Goal: Transaction & Acquisition: Purchase product/service

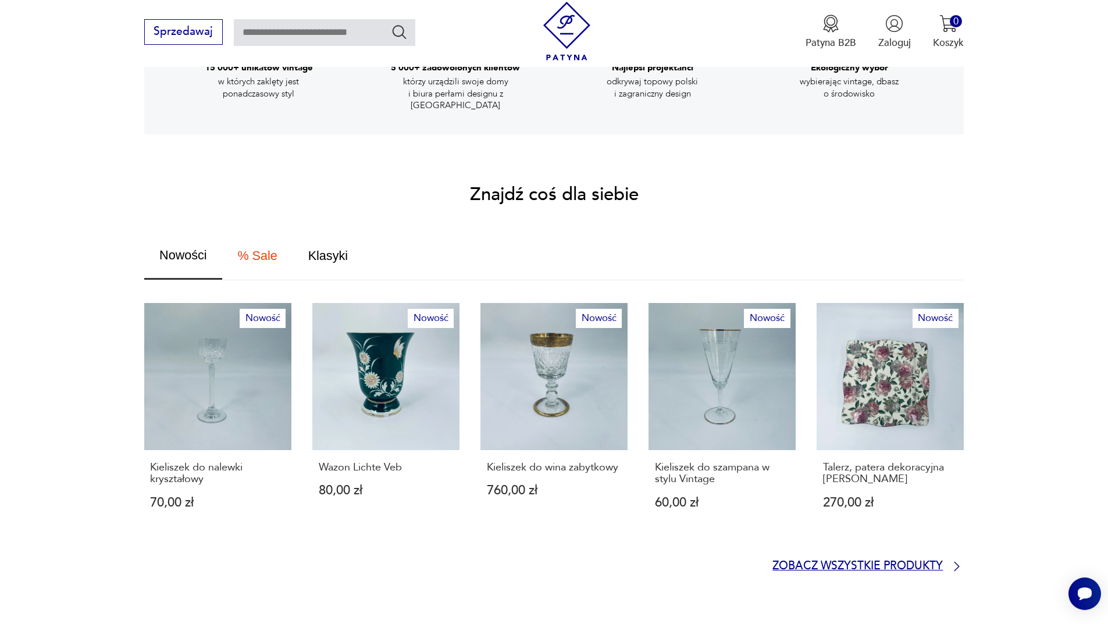
click at [845, 562] on p "Zobacz wszystkie produkty" at bounding box center [857, 566] width 170 height 9
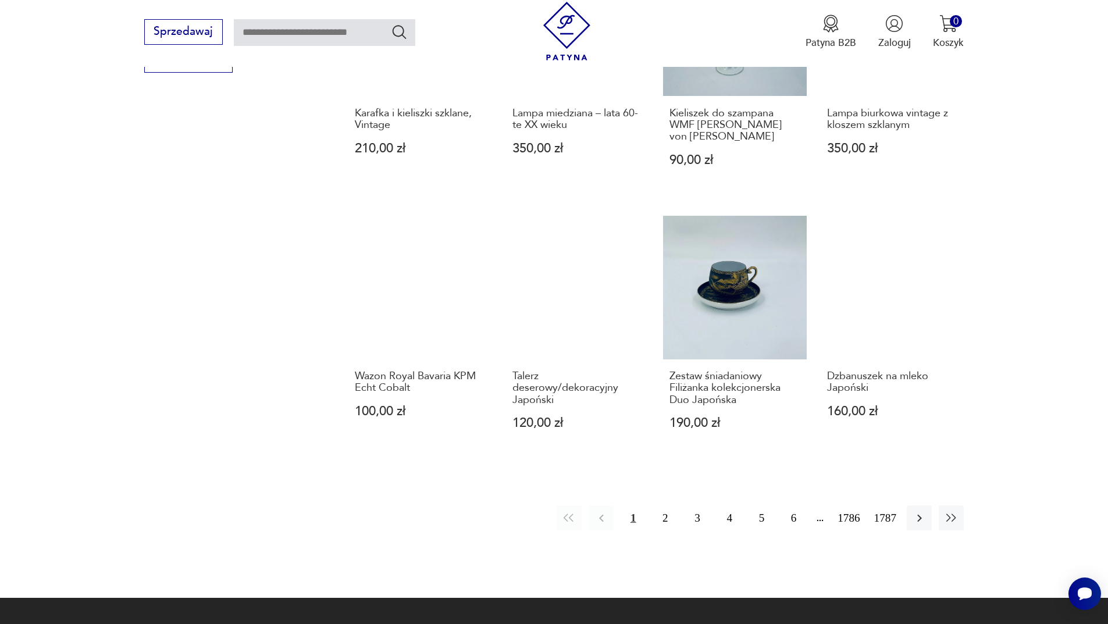
scroll to position [1126, 0]
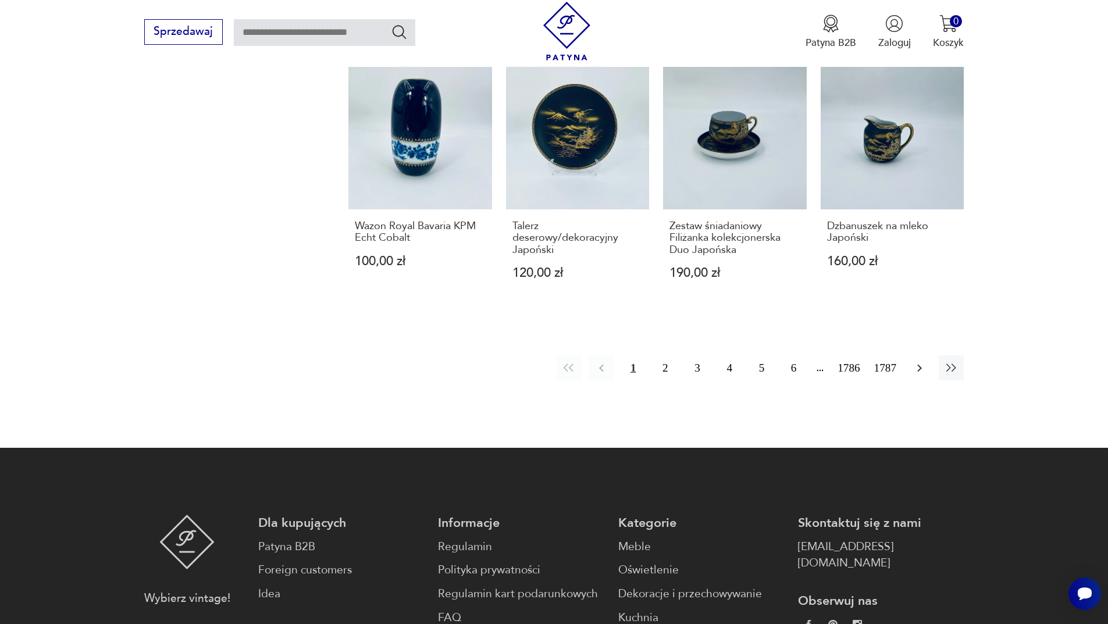
click at [908, 355] on button "button" at bounding box center [918, 367] width 25 height 25
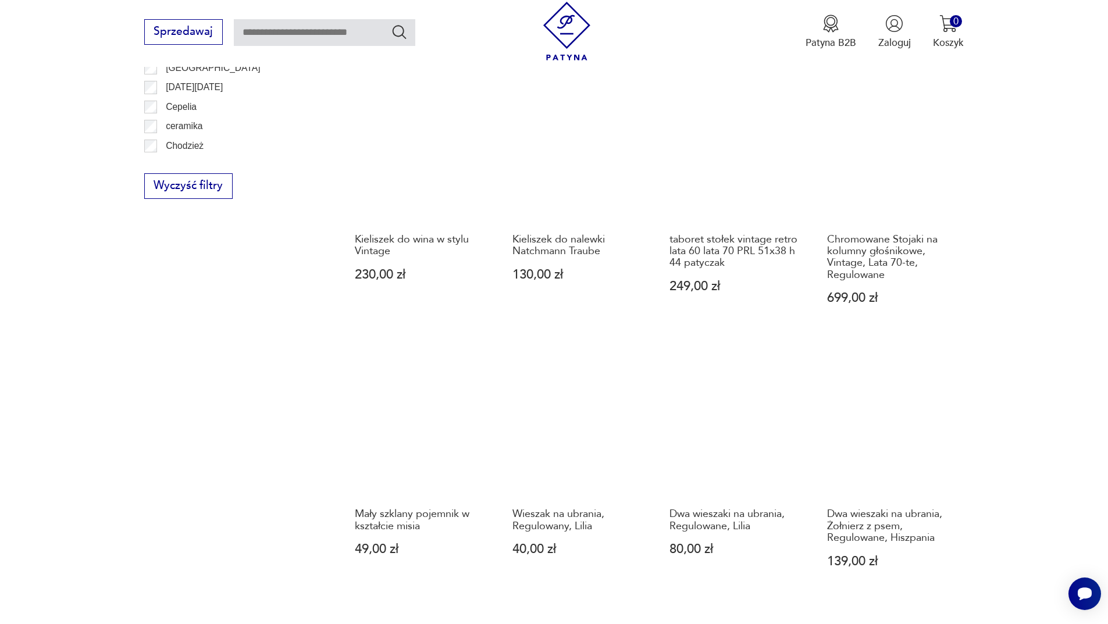
scroll to position [1011, 0]
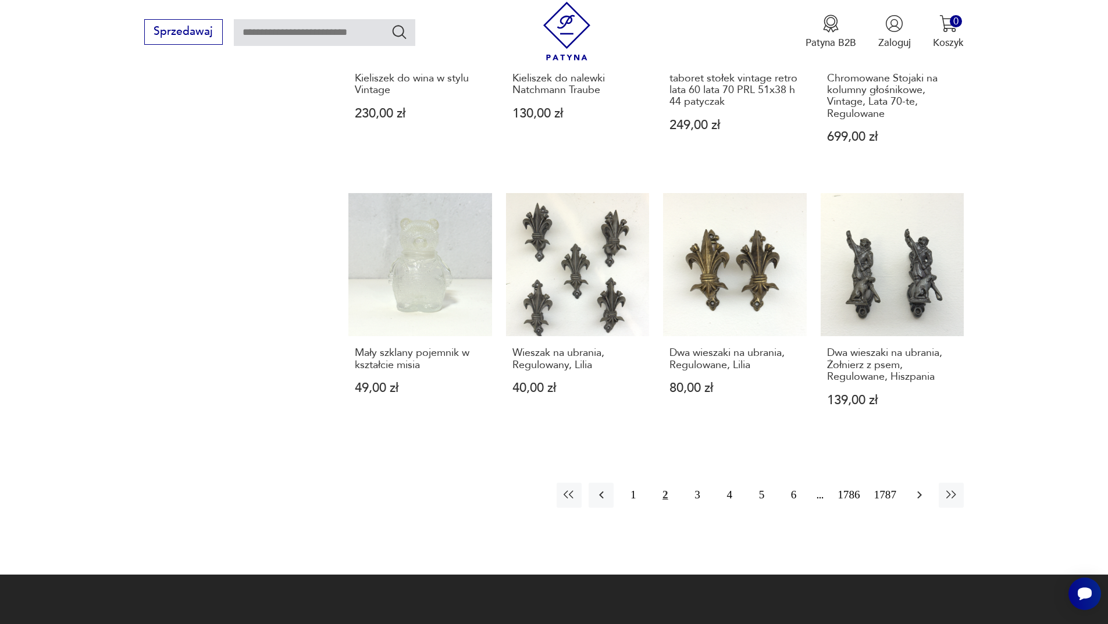
click at [915, 491] on icon "button" at bounding box center [919, 495] width 14 height 14
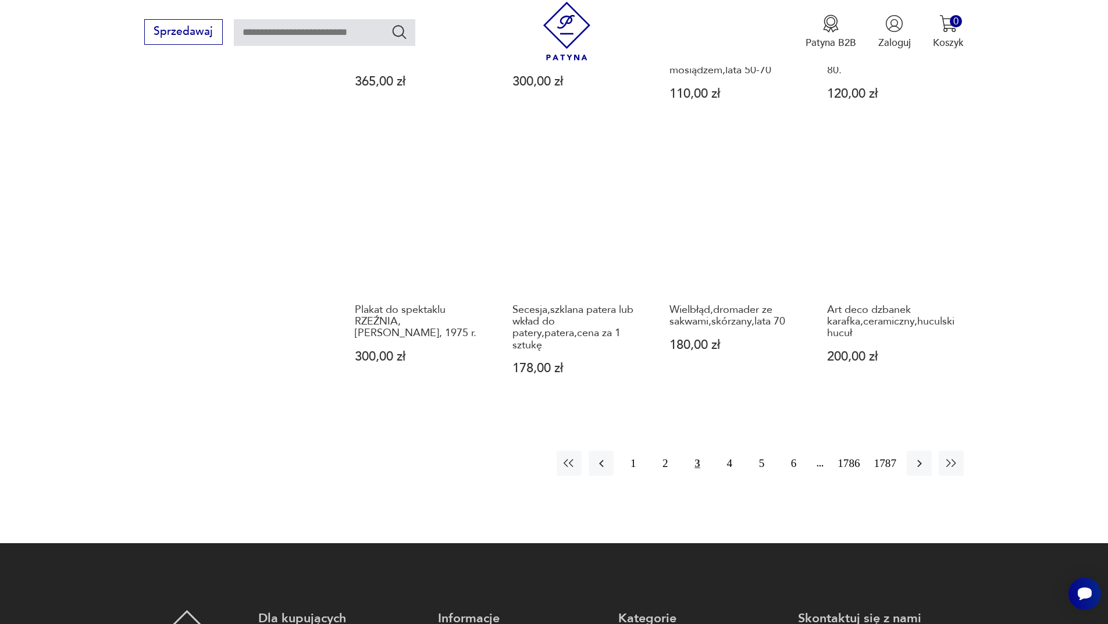
scroll to position [1185, 0]
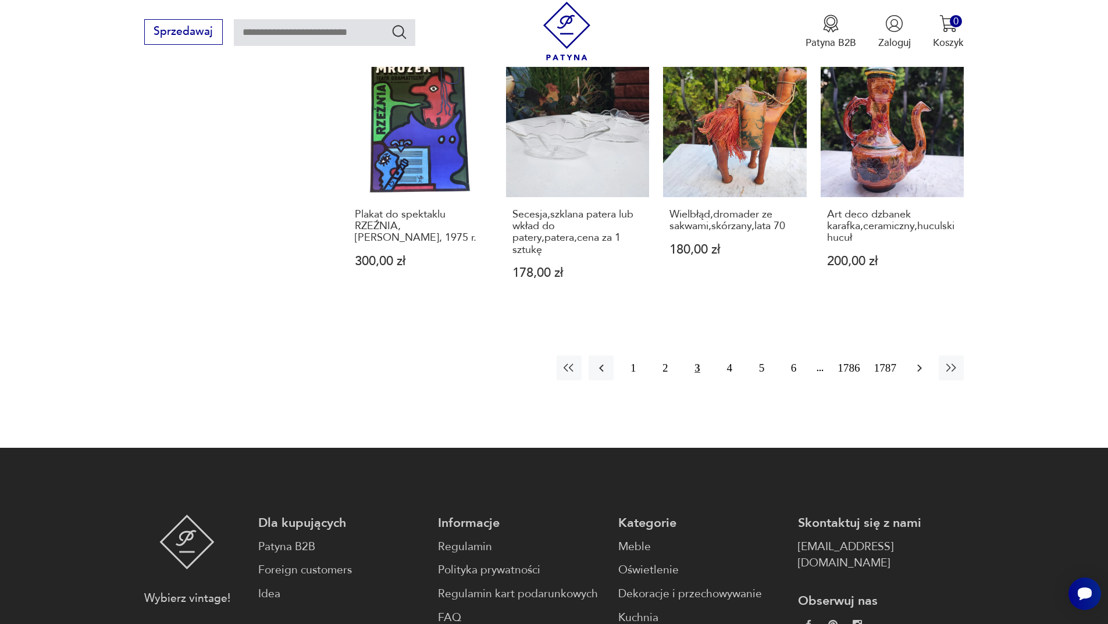
click at [928, 358] on button "button" at bounding box center [918, 367] width 25 height 25
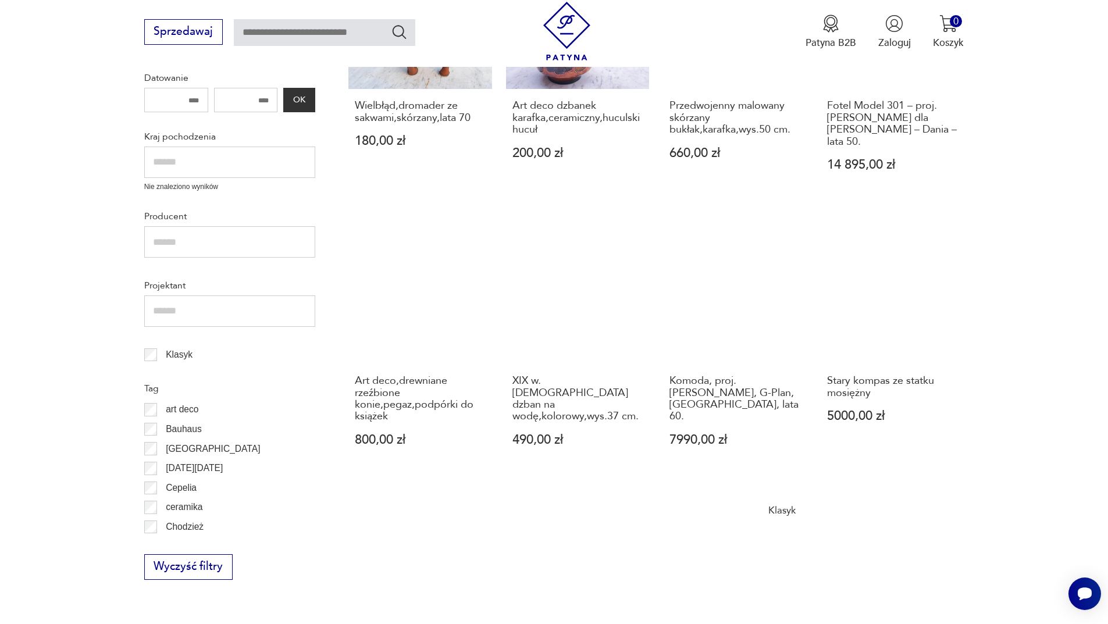
scroll to position [488, 0]
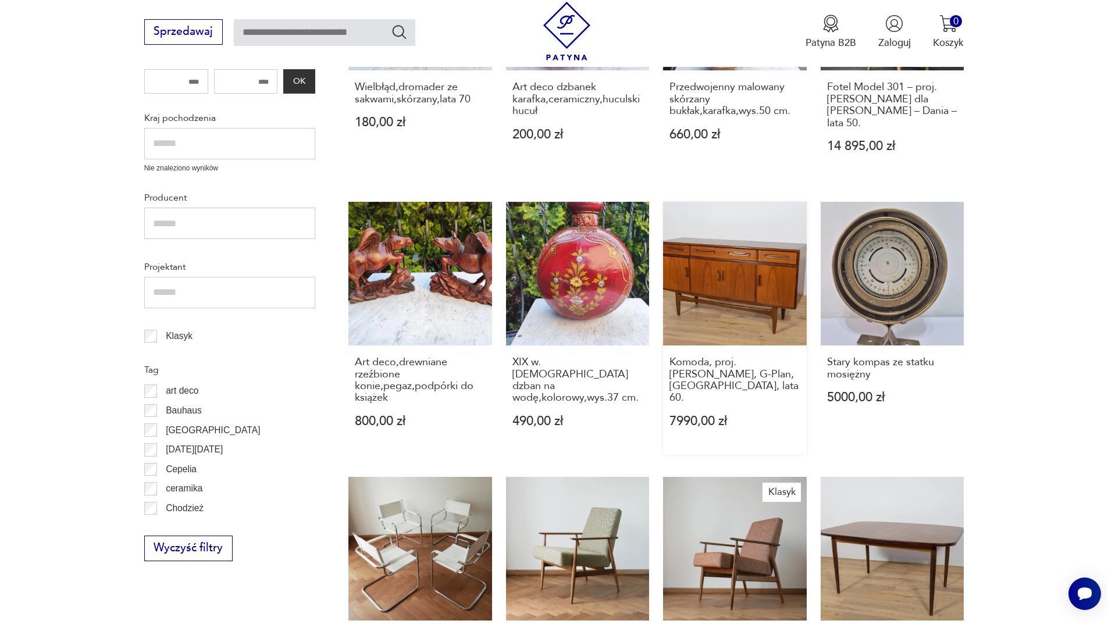
click at [780, 275] on link "Komoda, proj. [PERSON_NAME], G-Plan, [GEOGRAPHIC_DATA], lata 60. 7990,00 zł" at bounding box center [735, 328] width 144 height 252
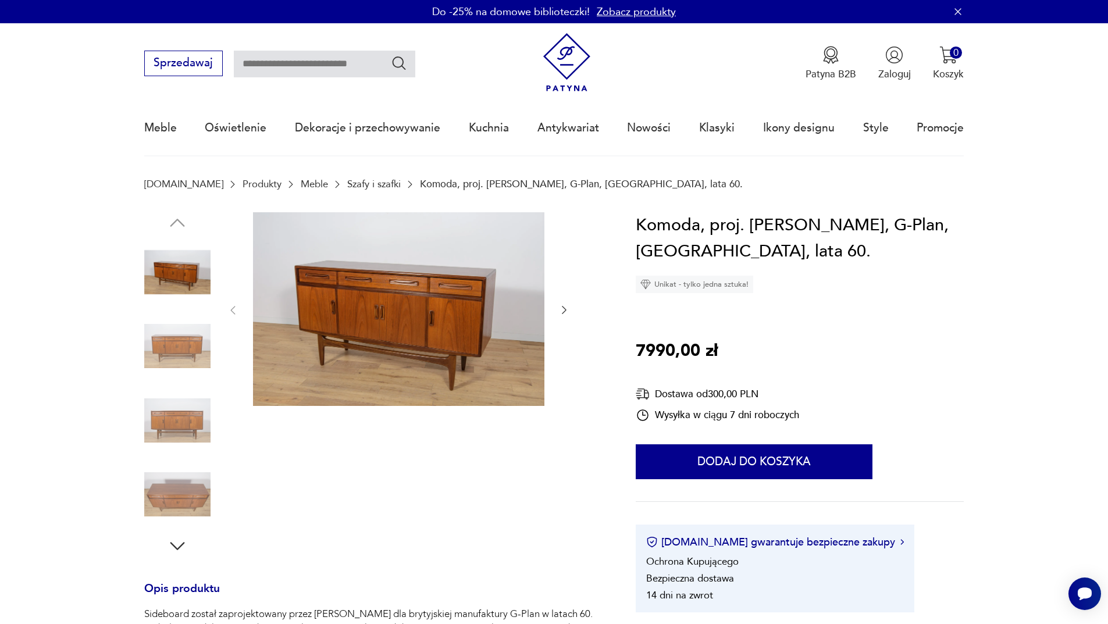
click at [564, 312] on icon "button" at bounding box center [564, 310] width 12 height 12
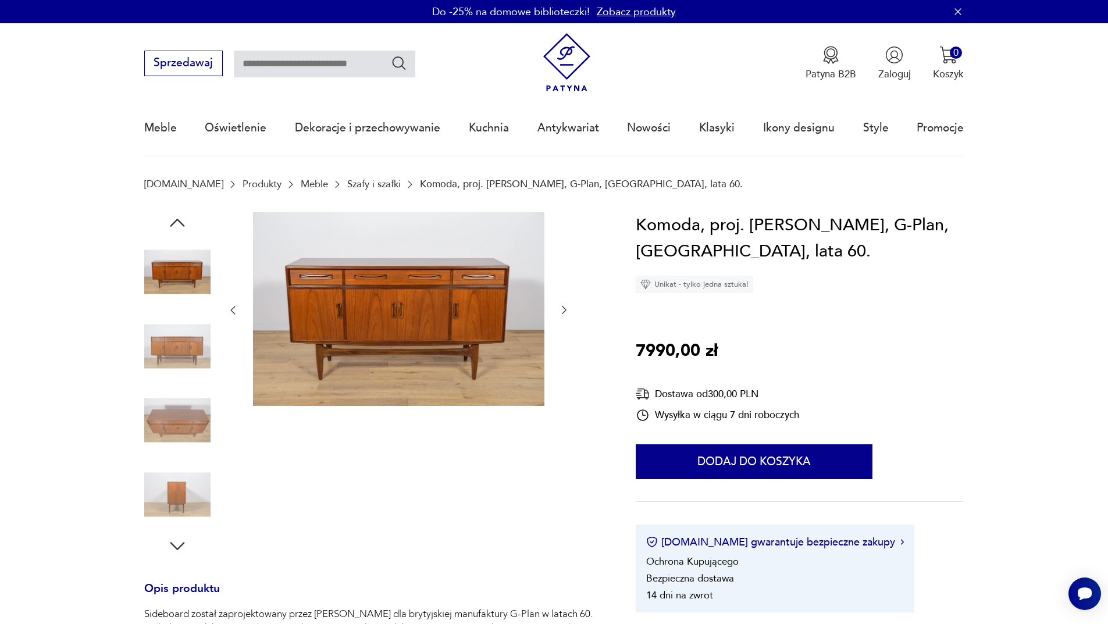
click at [564, 312] on icon "button" at bounding box center [564, 310] width 12 height 12
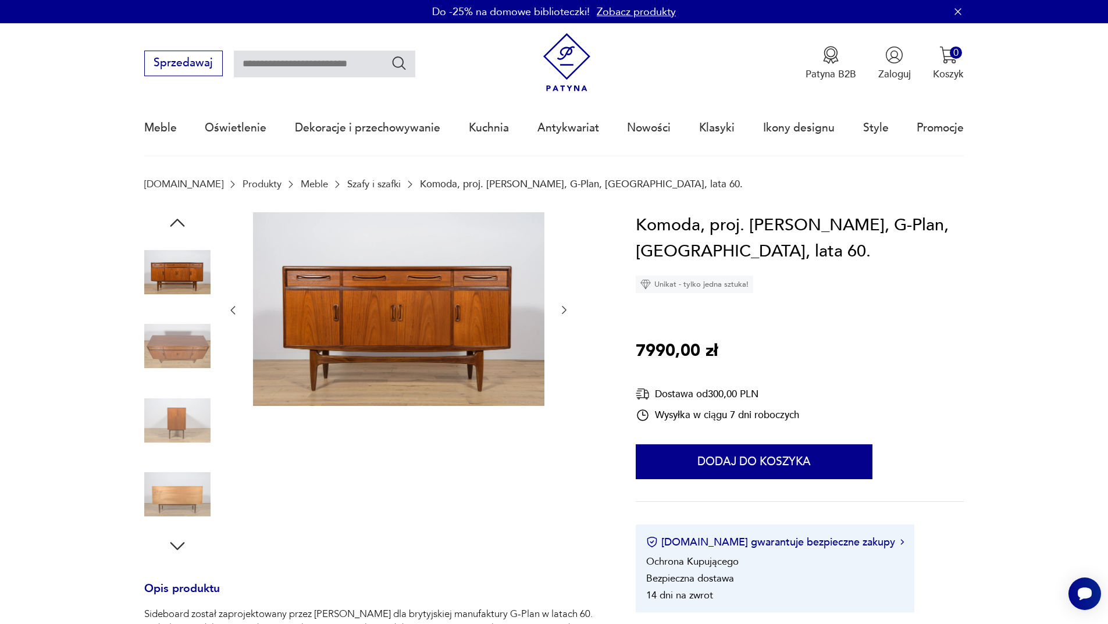
click at [564, 312] on icon "button" at bounding box center [564, 310] width 12 height 12
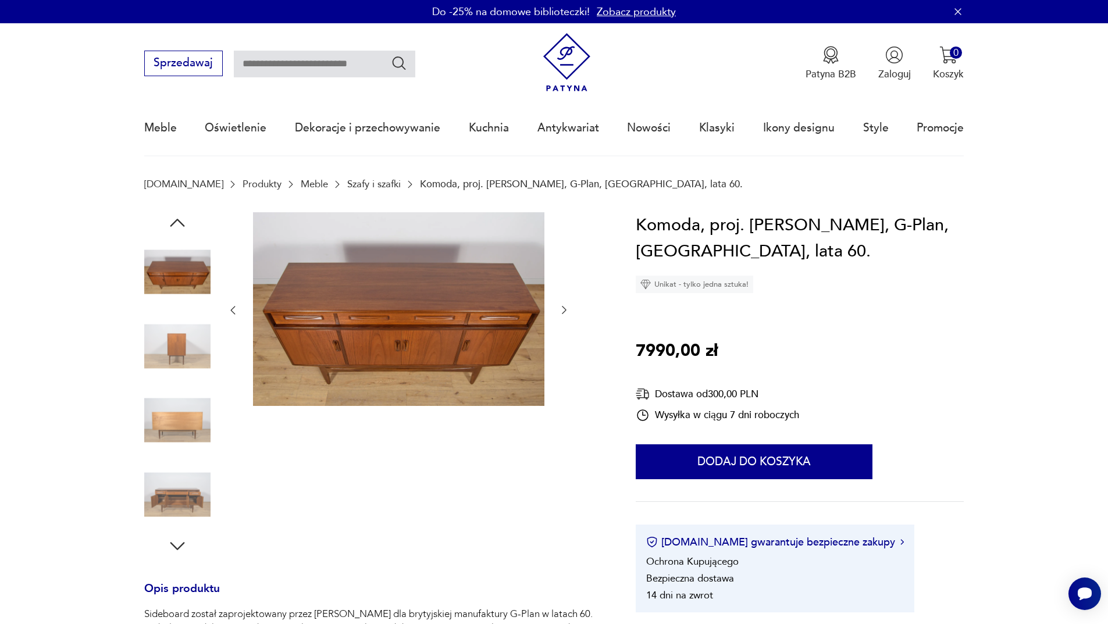
click at [564, 312] on icon "button" at bounding box center [564, 310] width 12 height 12
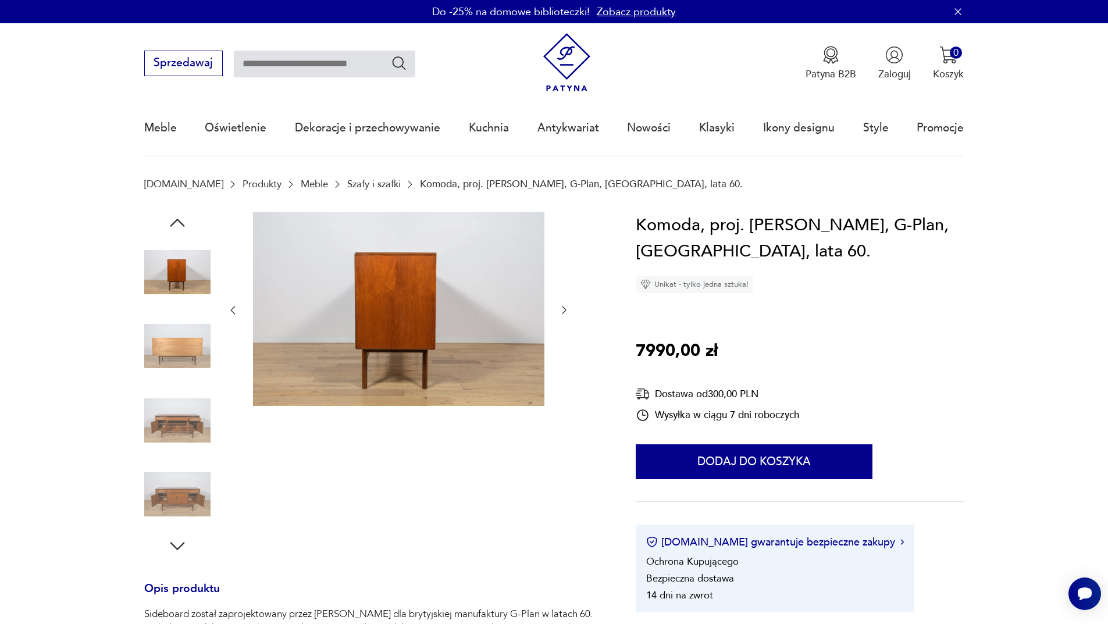
click at [564, 312] on icon "button" at bounding box center [564, 310] width 12 height 12
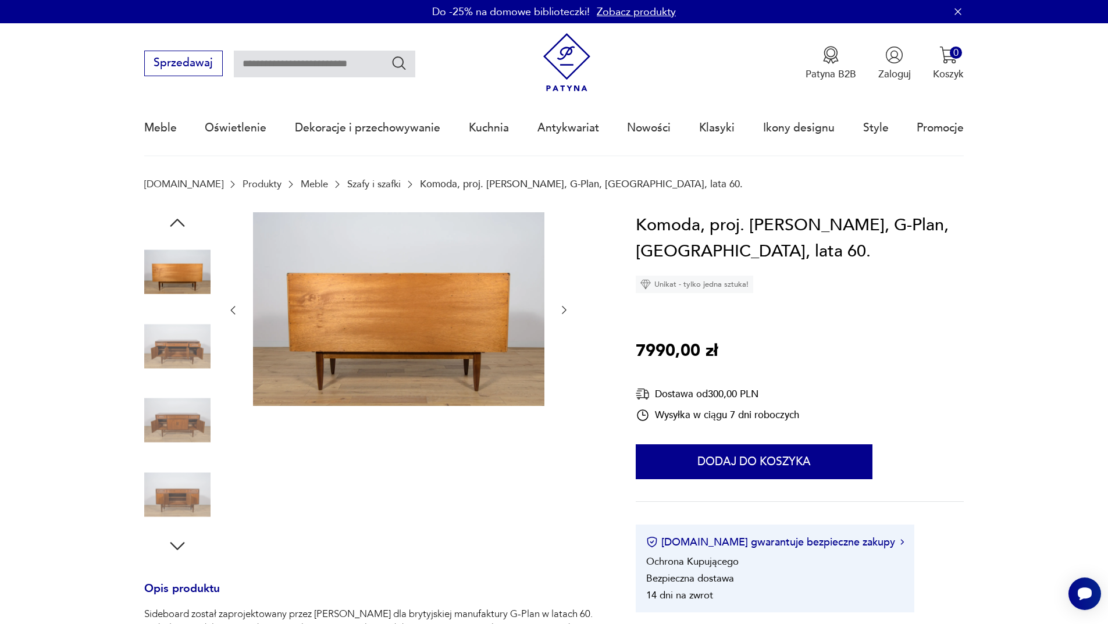
click at [564, 312] on icon "button" at bounding box center [564, 310] width 12 height 12
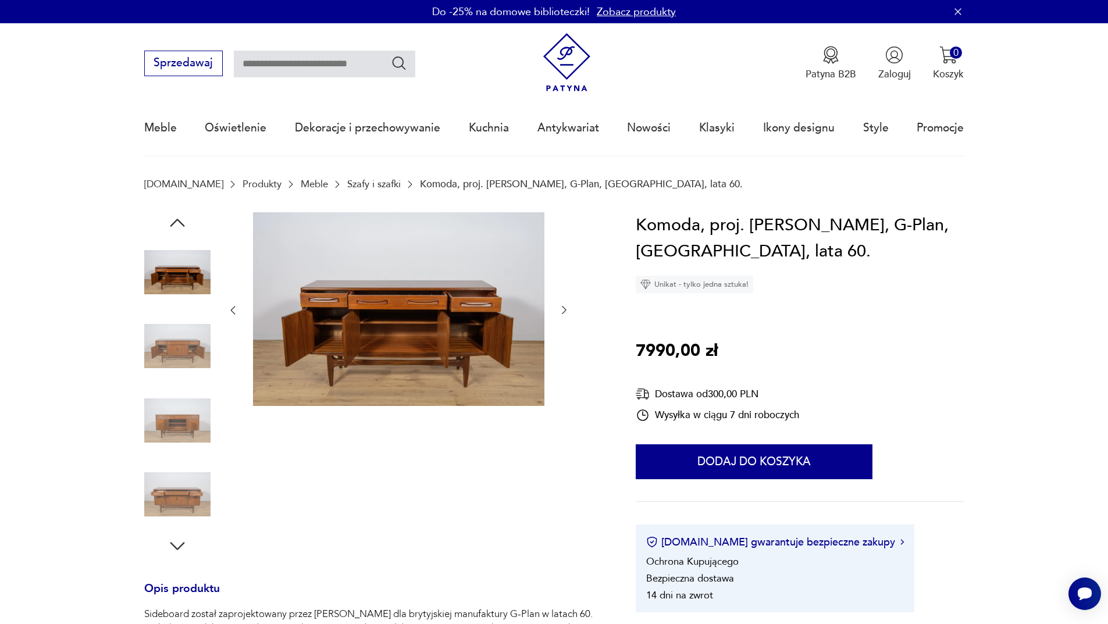
click at [564, 312] on icon "button" at bounding box center [564, 310] width 12 height 12
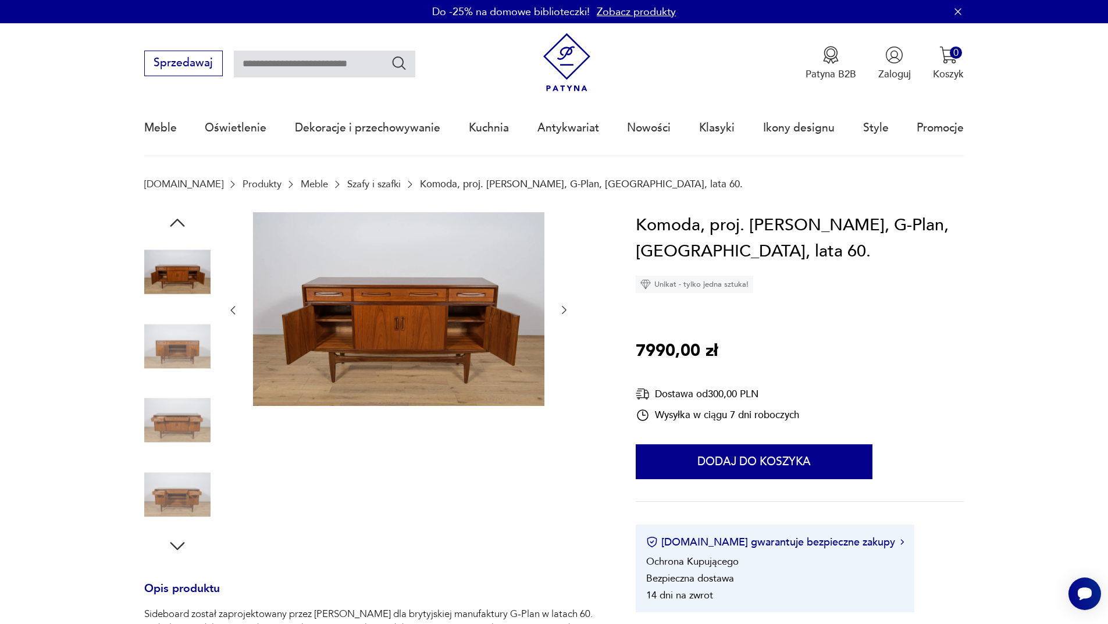
click at [564, 312] on icon "button" at bounding box center [564, 310] width 12 height 12
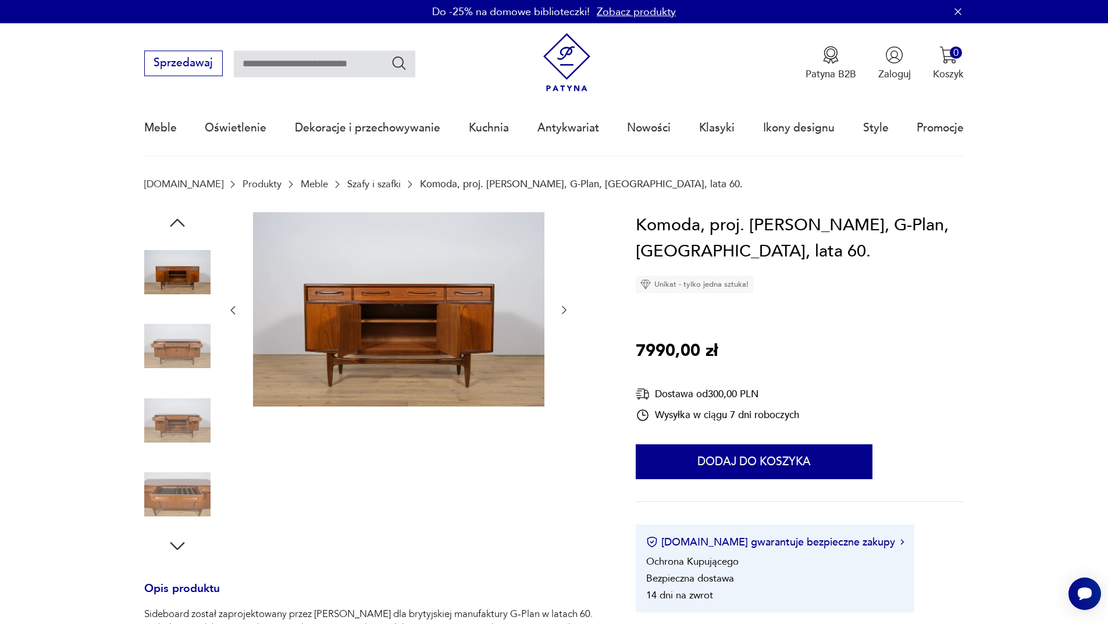
click at [564, 312] on icon "button" at bounding box center [564, 310] width 12 height 12
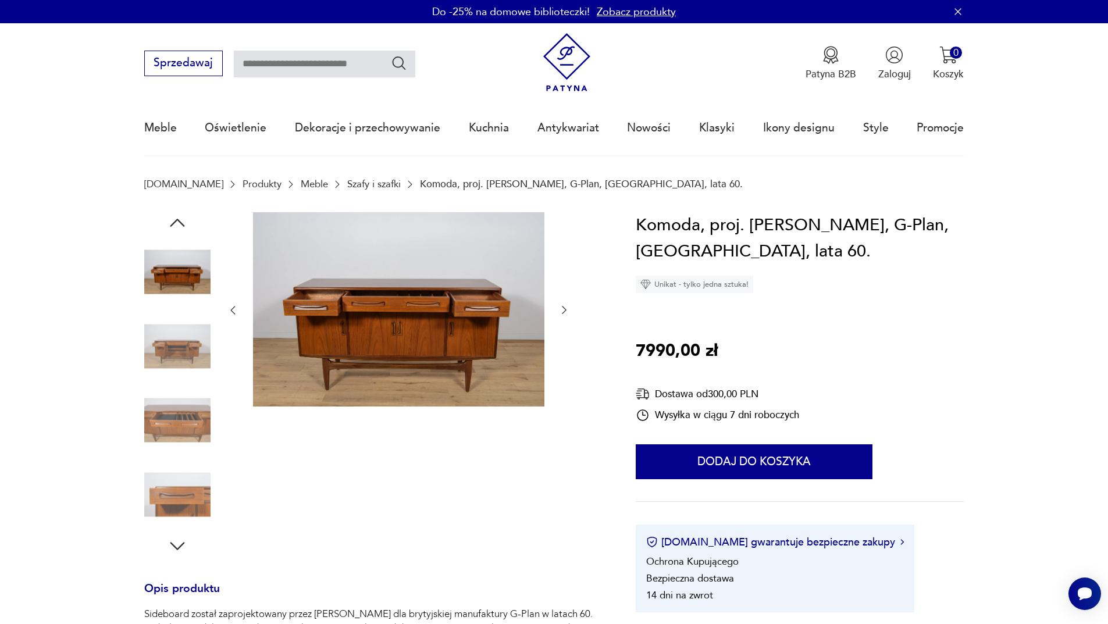
click at [564, 312] on icon "button" at bounding box center [564, 310] width 12 height 12
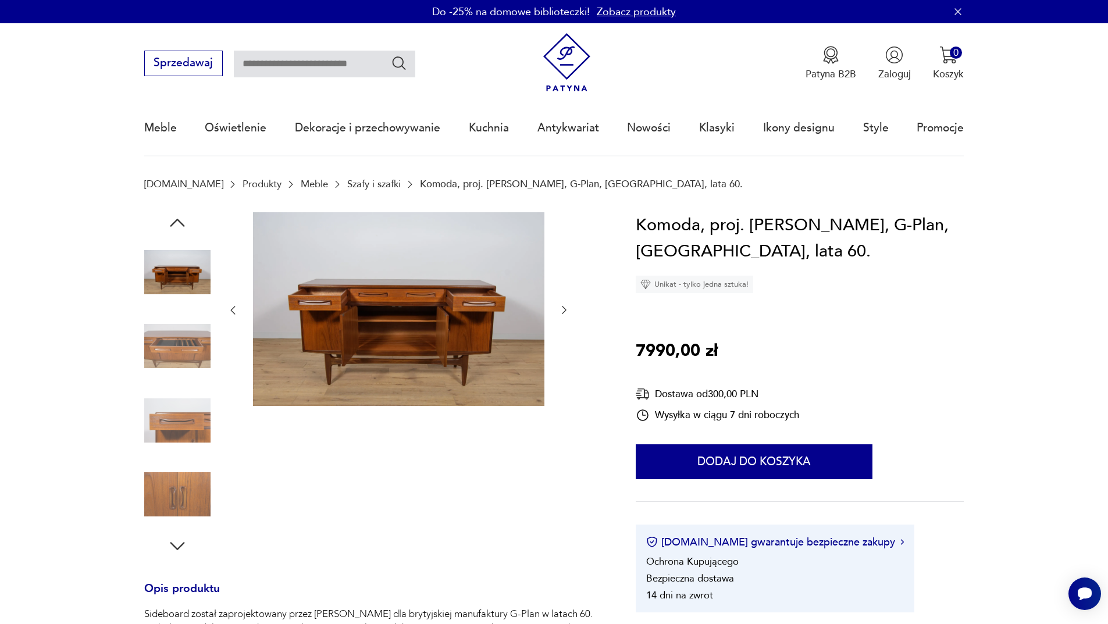
click at [564, 312] on icon "button" at bounding box center [564, 310] width 12 height 12
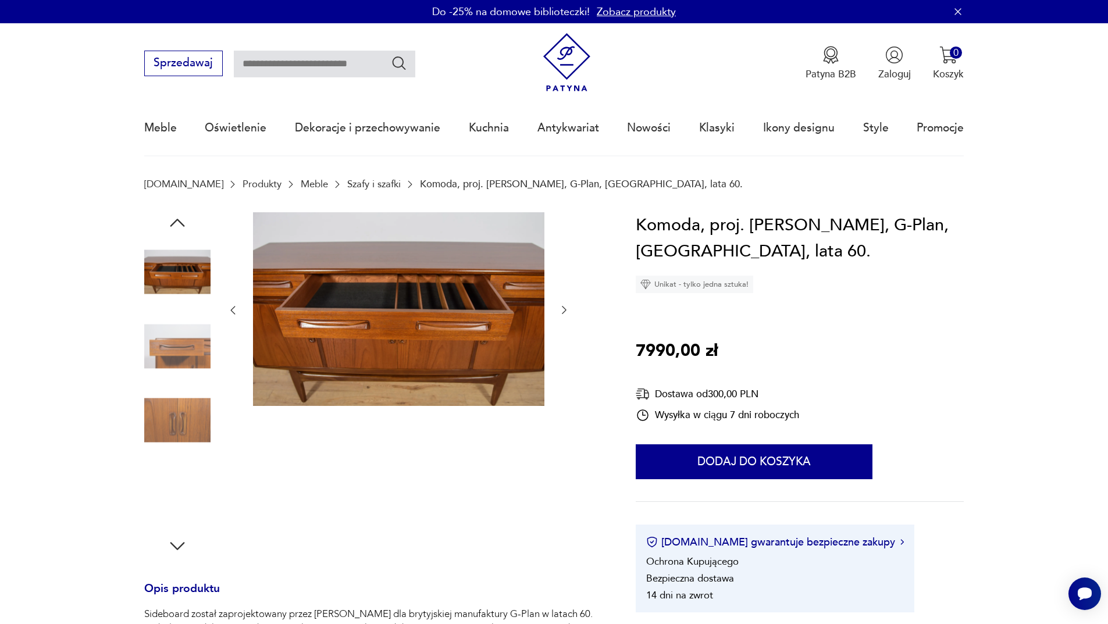
click at [564, 312] on icon "button" at bounding box center [564, 310] width 12 height 12
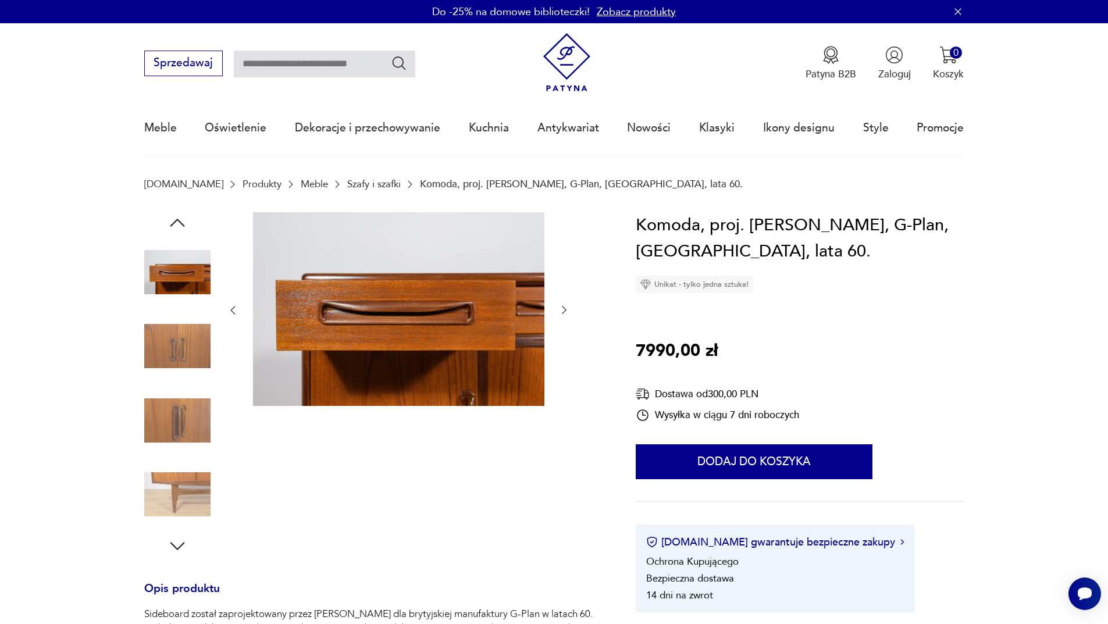
click at [564, 312] on icon "button" at bounding box center [564, 310] width 12 height 12
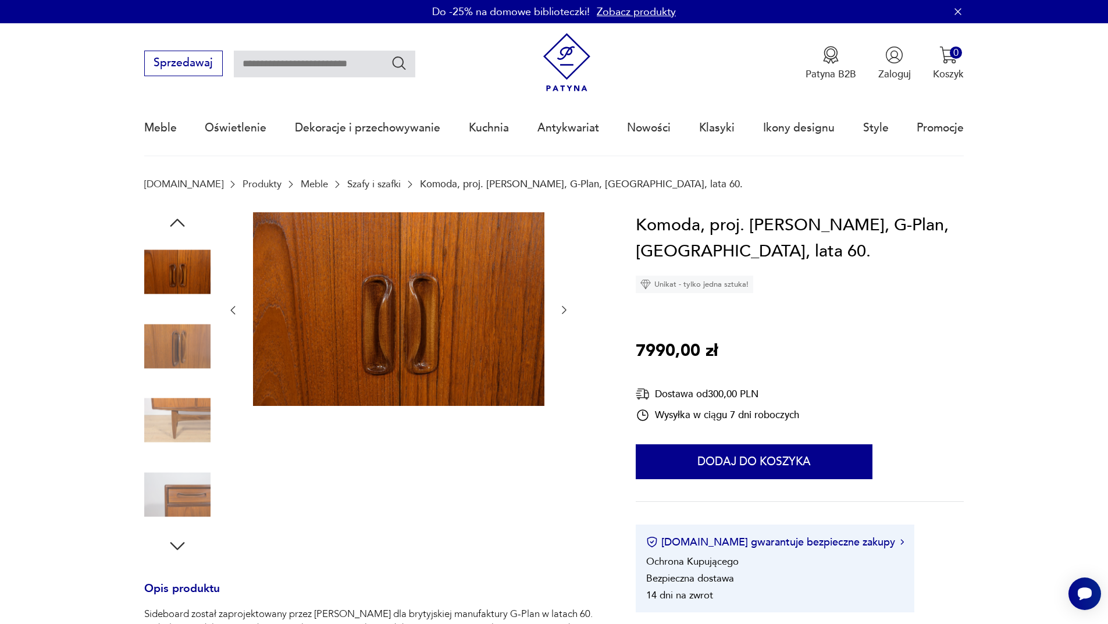
click at [564, 312] on icon "button" at bounding box center [564, 310] width 12 height 12
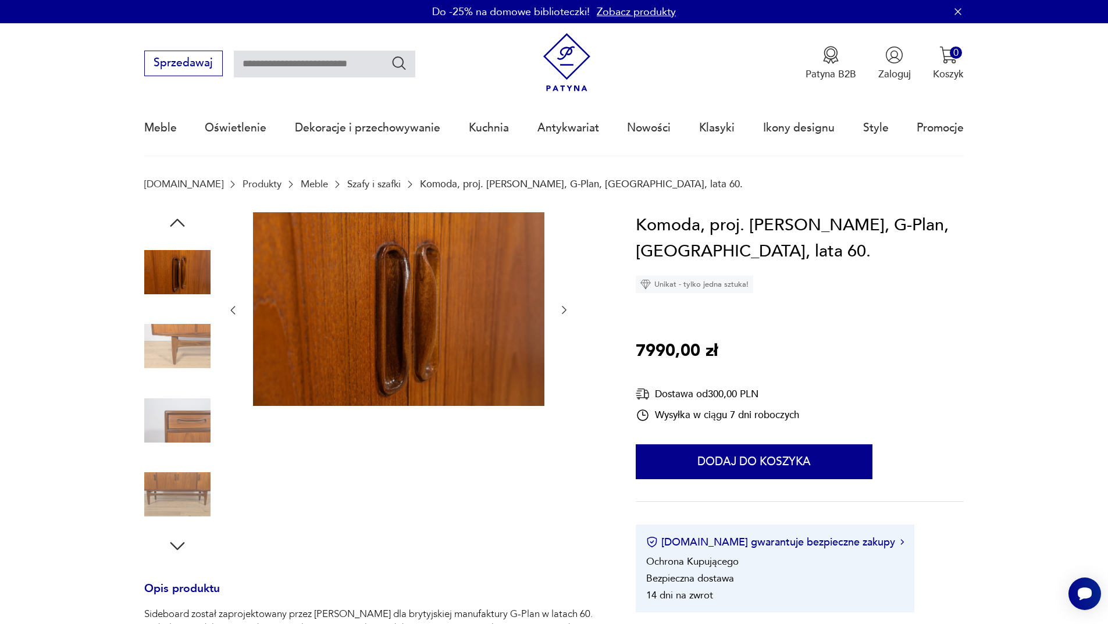
click at [564, 312] on icon "button" at bounding box center [564, 310] width 12 height 12
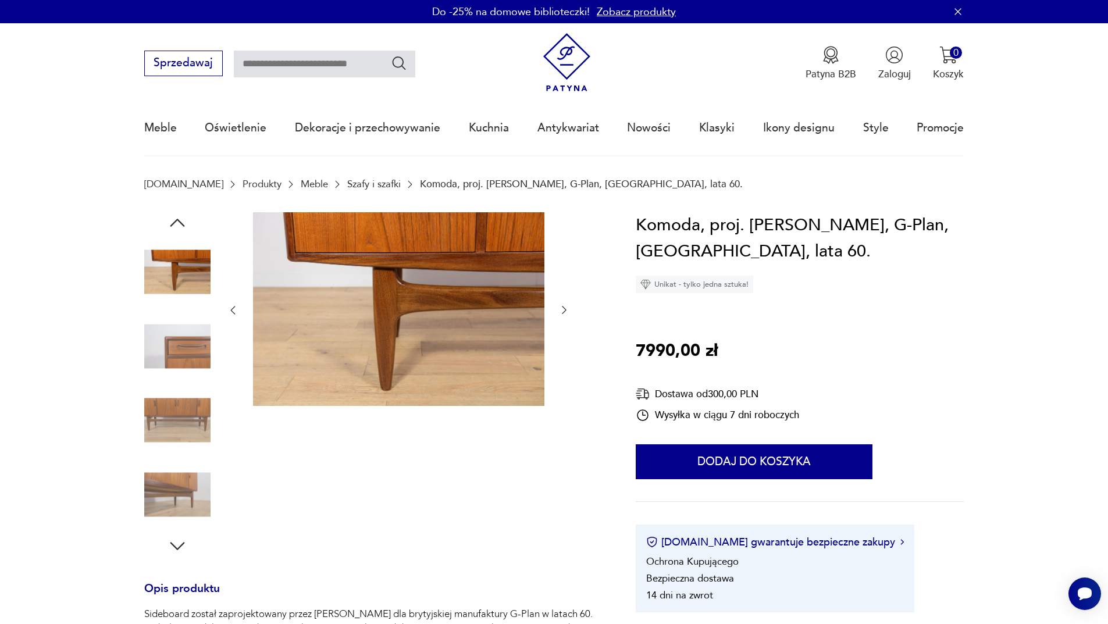
click at [564, 312] on icon "button" at bounding box center [564, 310] width 12 height 12
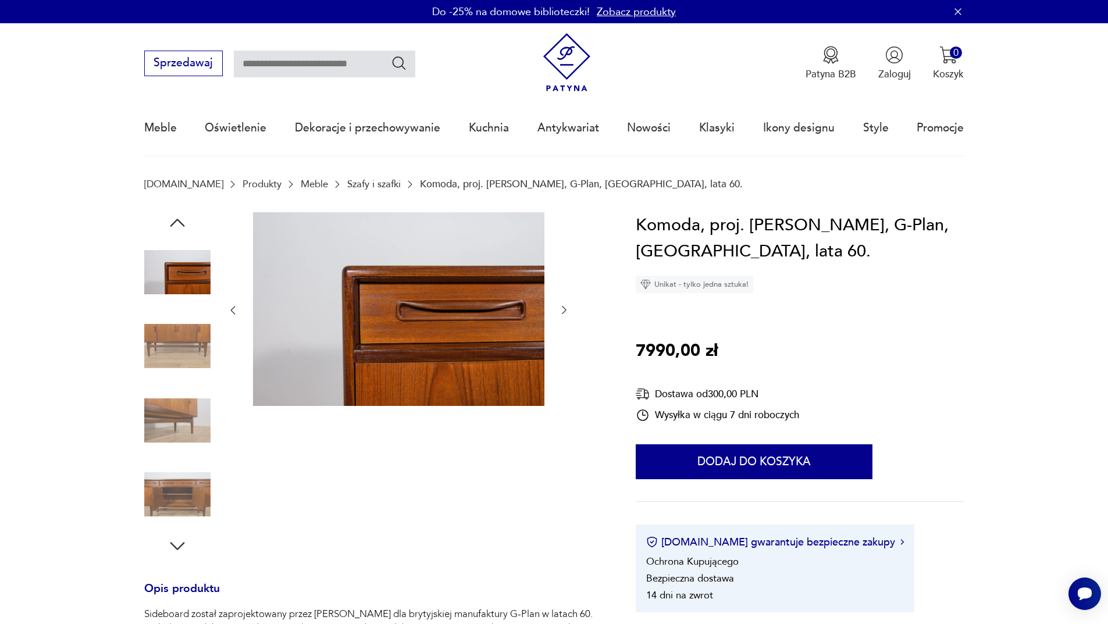
click at [564, 312] on icon "button" at bounding box center [564, 310] width 12 height 12
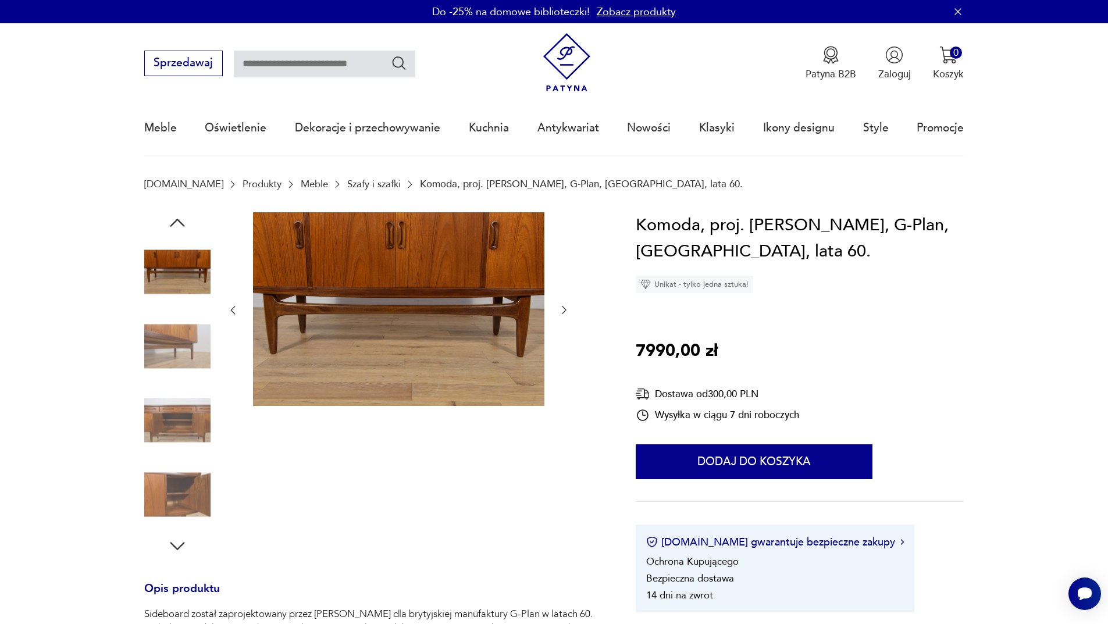
click at [564, 312] on icon "button" at bounding box center [564, 310] width 12 height 12
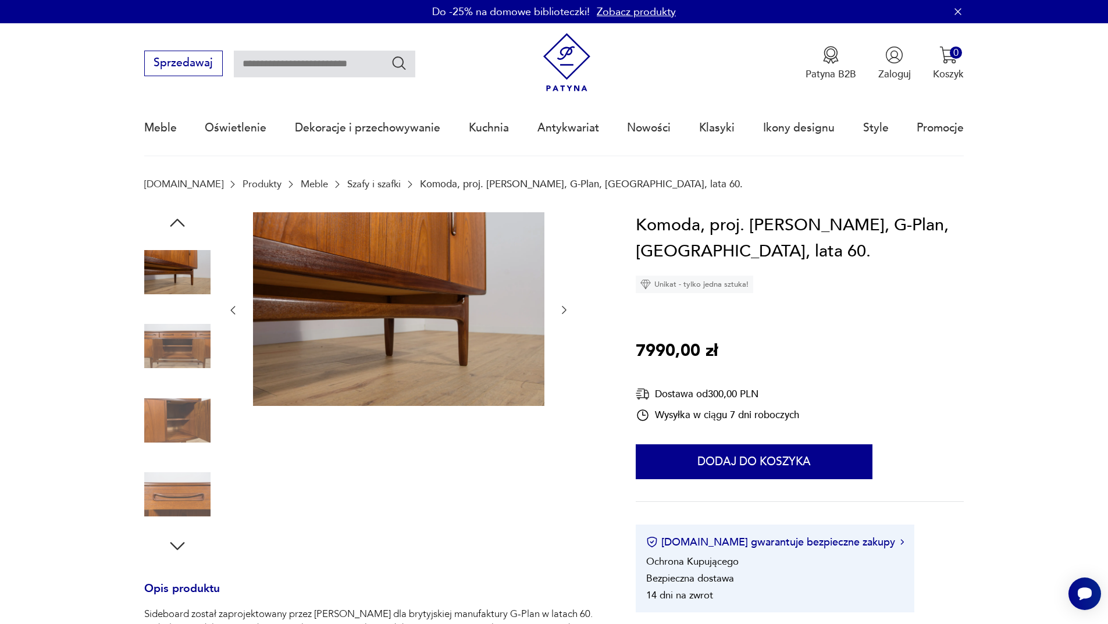
click at [564, 312] on icon "button" at bounding box center [564, 310] width 12 height 12
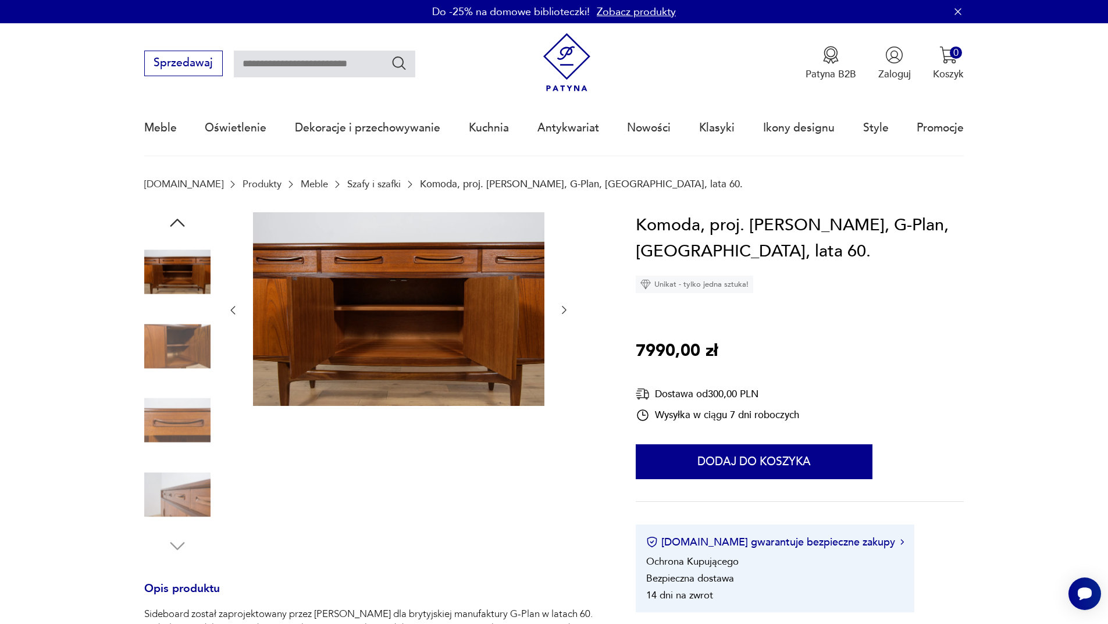
click at [564, 312] on icon "button" at bounding box center [564, 310] width 12 height 12
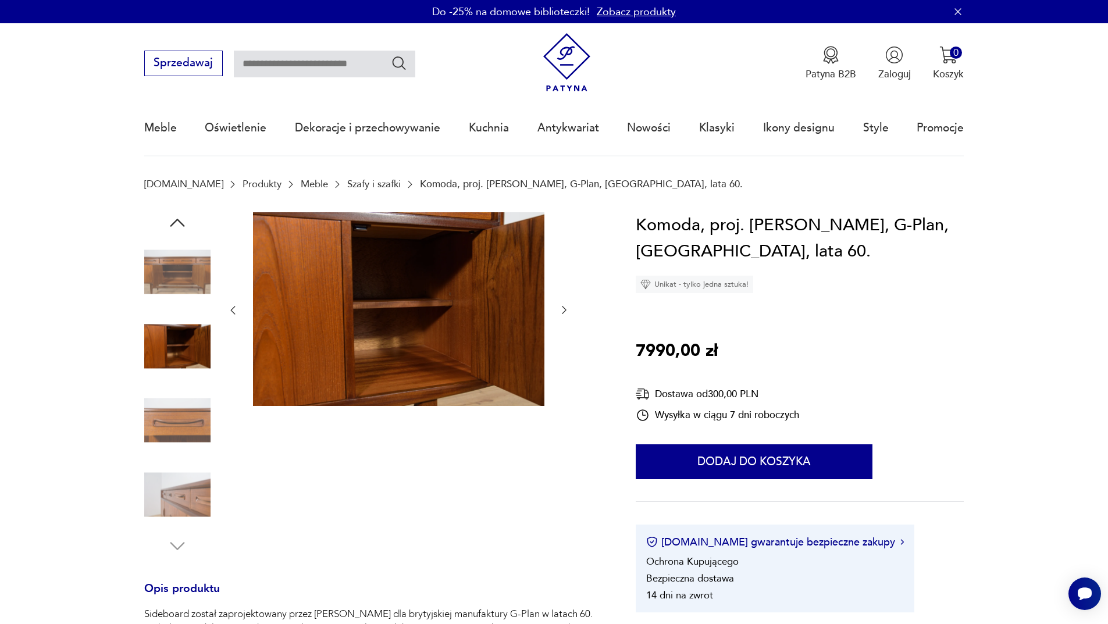
click at [564, 312] on icon "button" at bounding box center [564, 310] width 12 height 12
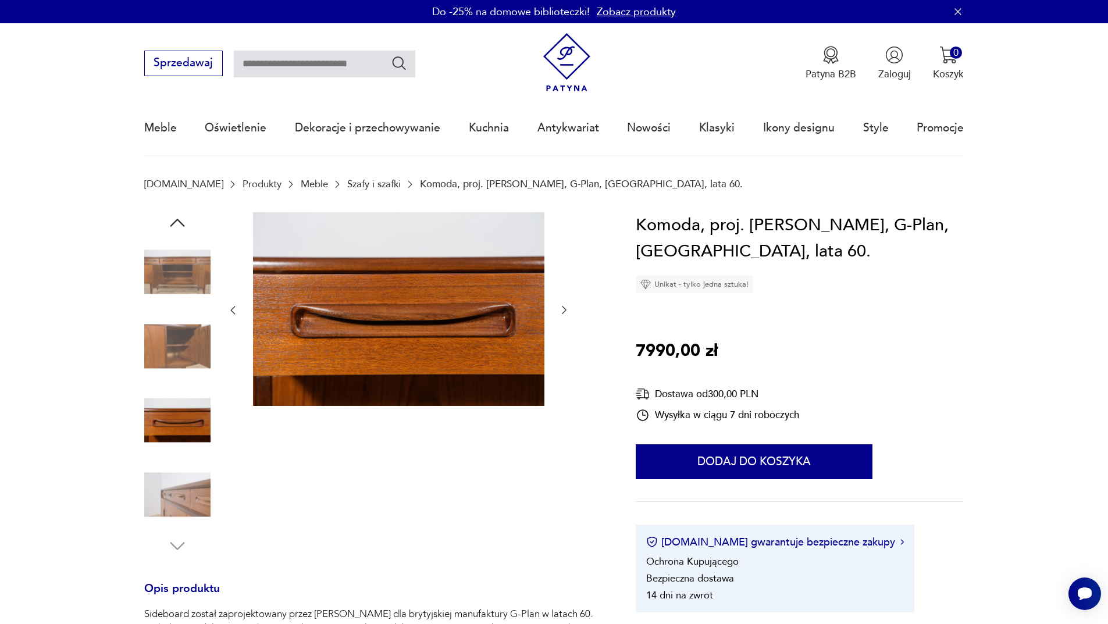
click at [564, 312] on icon "button" at bounding box center [564, 310] width 12 height 12
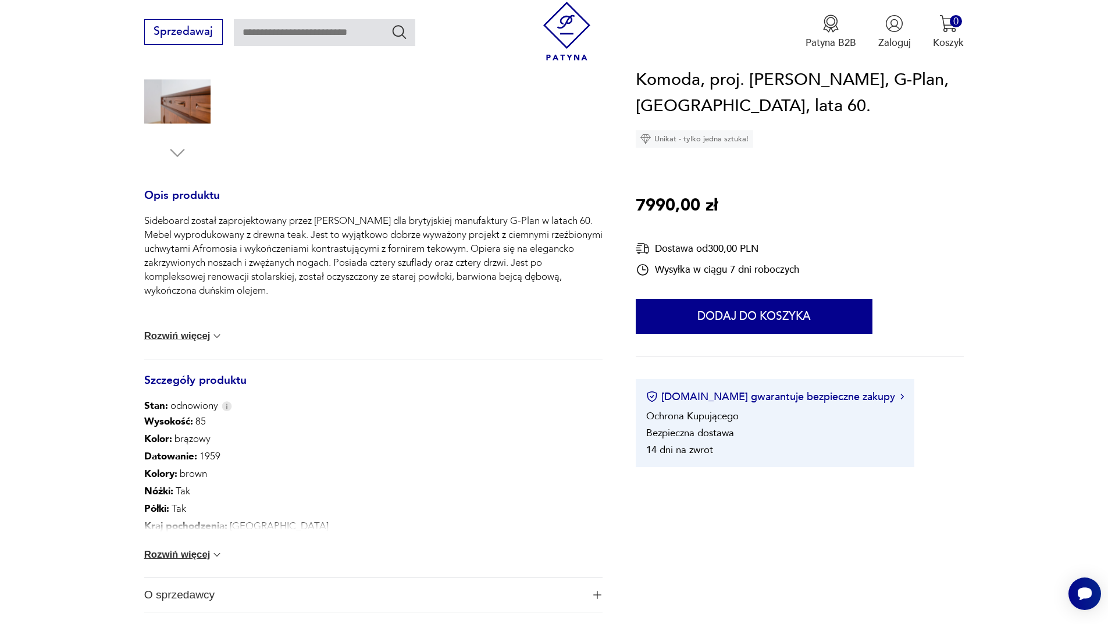
scroll to position [407, 0]
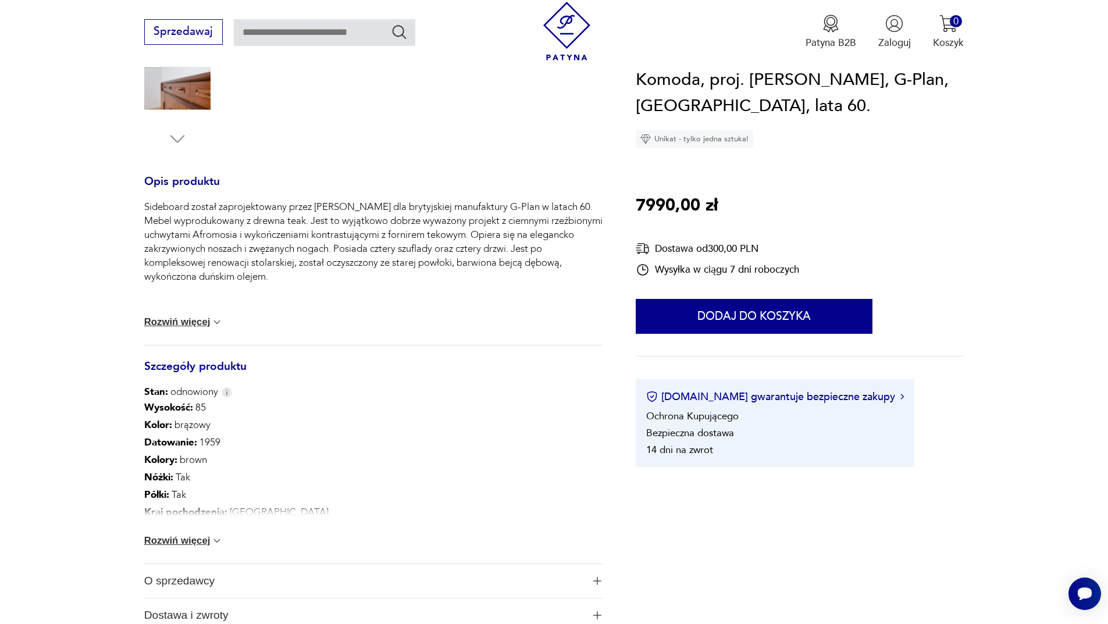
click at [202, 541] on button "Rozwiń więcej" at bounding box center [183, 541] width 79 height 12
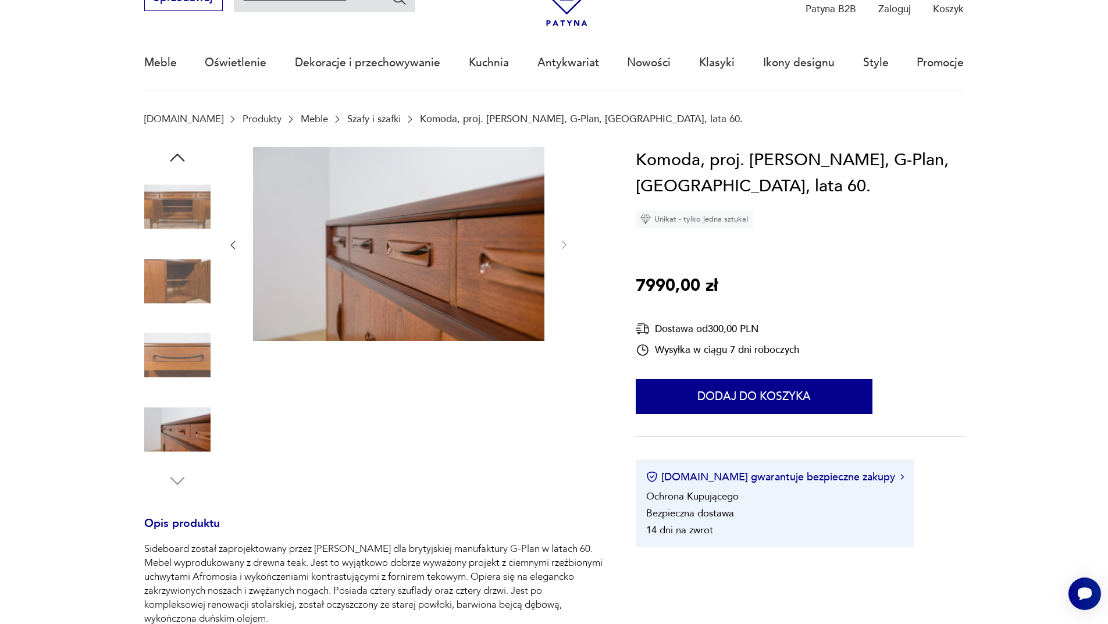
scroll to position [0, 0]
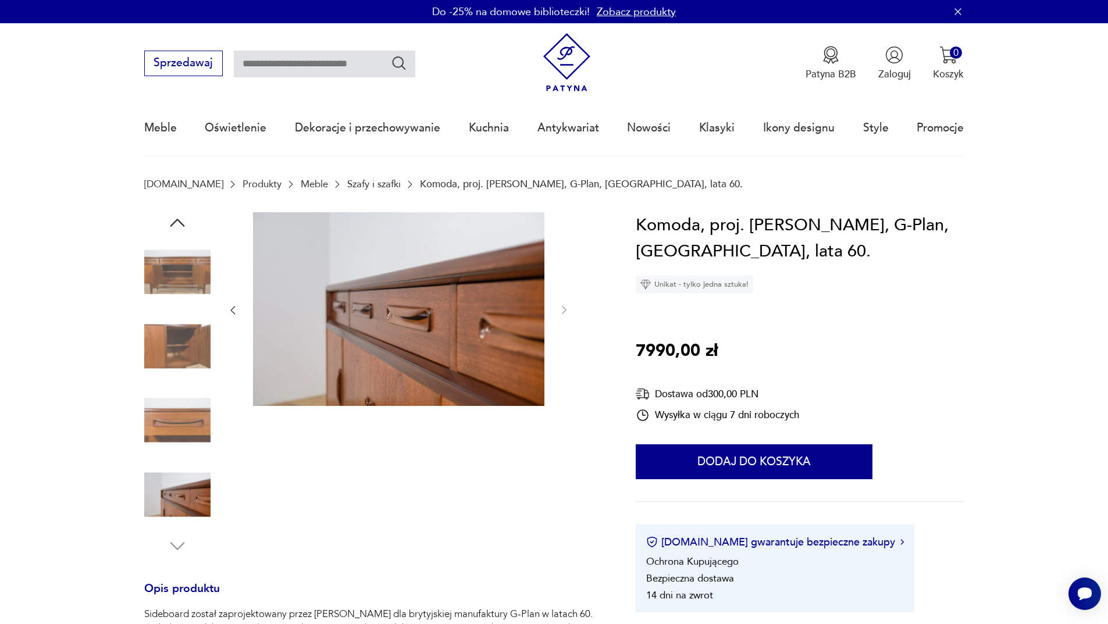
click at [189, 279] on img at bounding box center [177, 272] width 66 height 66
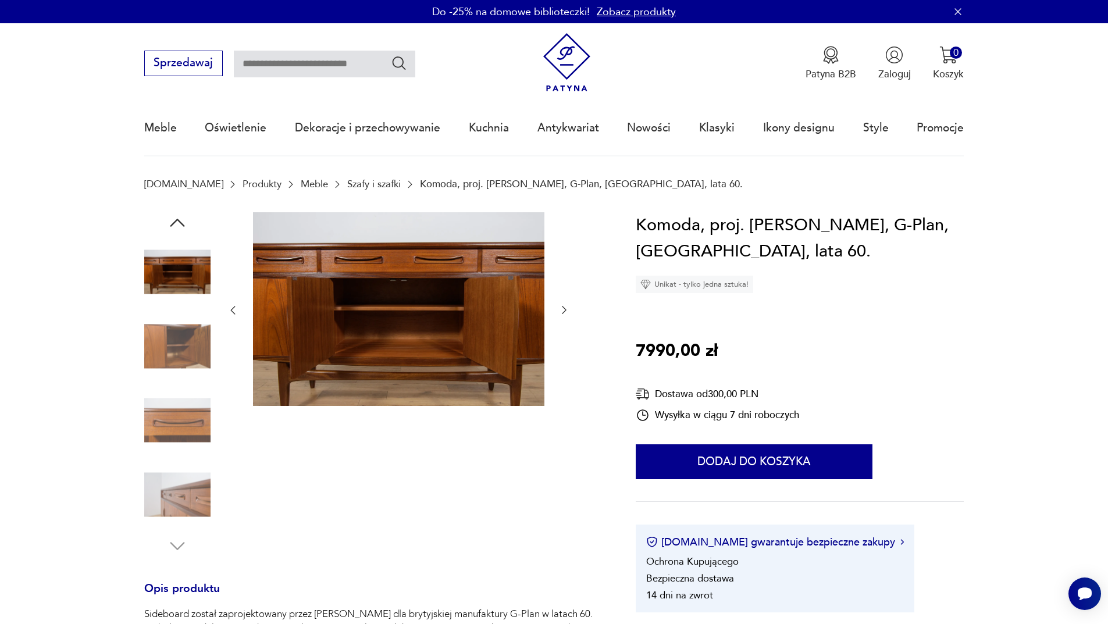
click at [178, 217] on icon "button" at bounding box center [177, 222] width 21 height 21
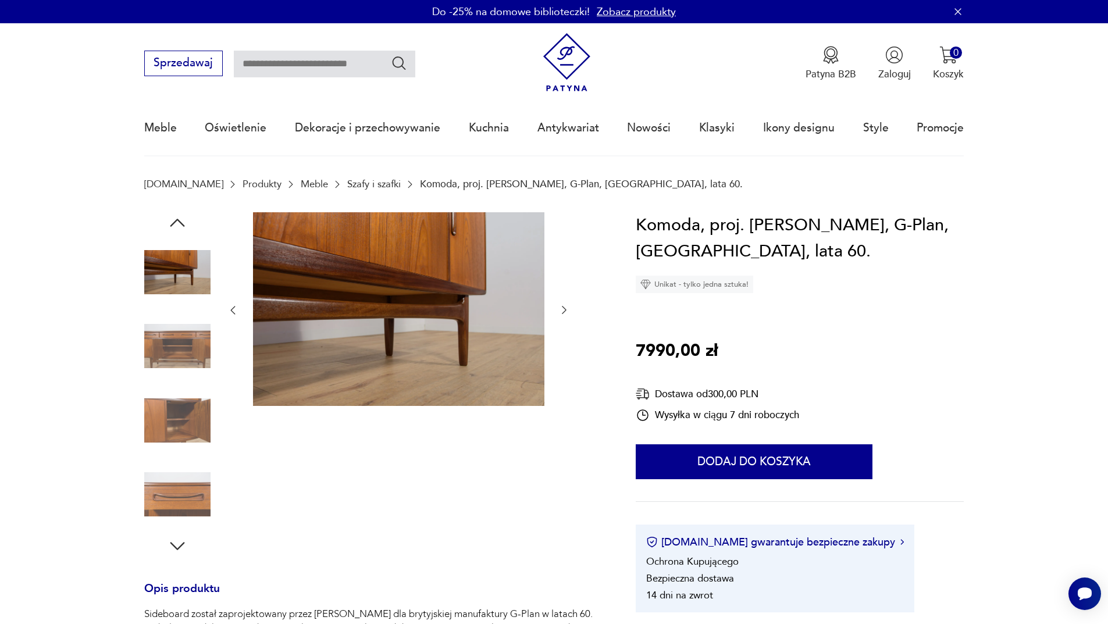
click at [178, 217] on icon "button" at bounding box center [177, 222] width 21 height 21
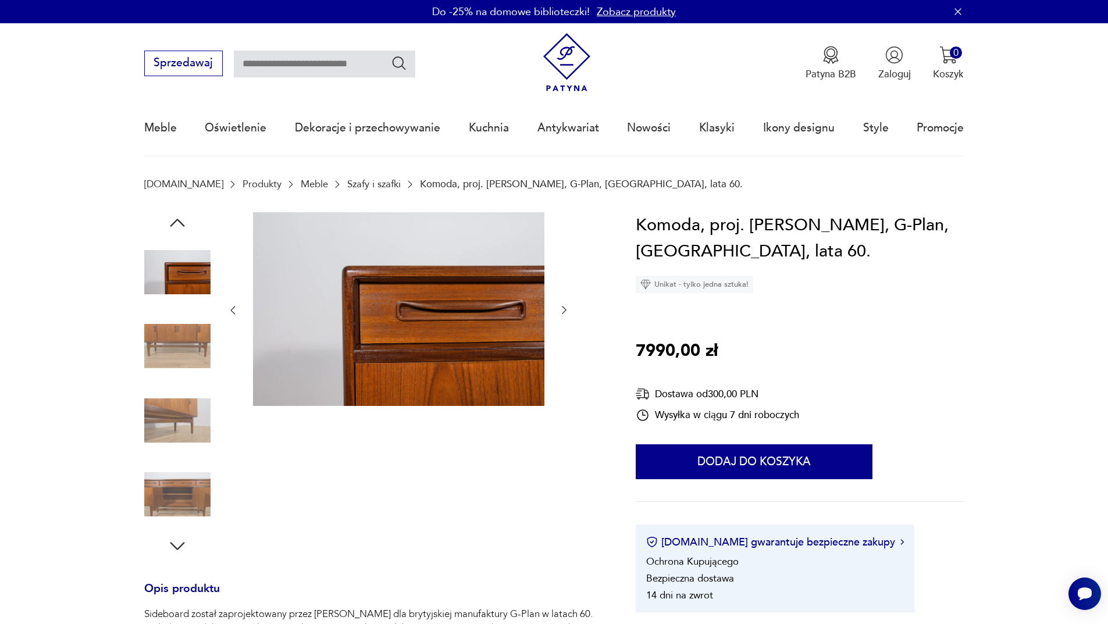
click at [178, 217] on icon "button" at bounding box center [177, 222] width 21 height 21
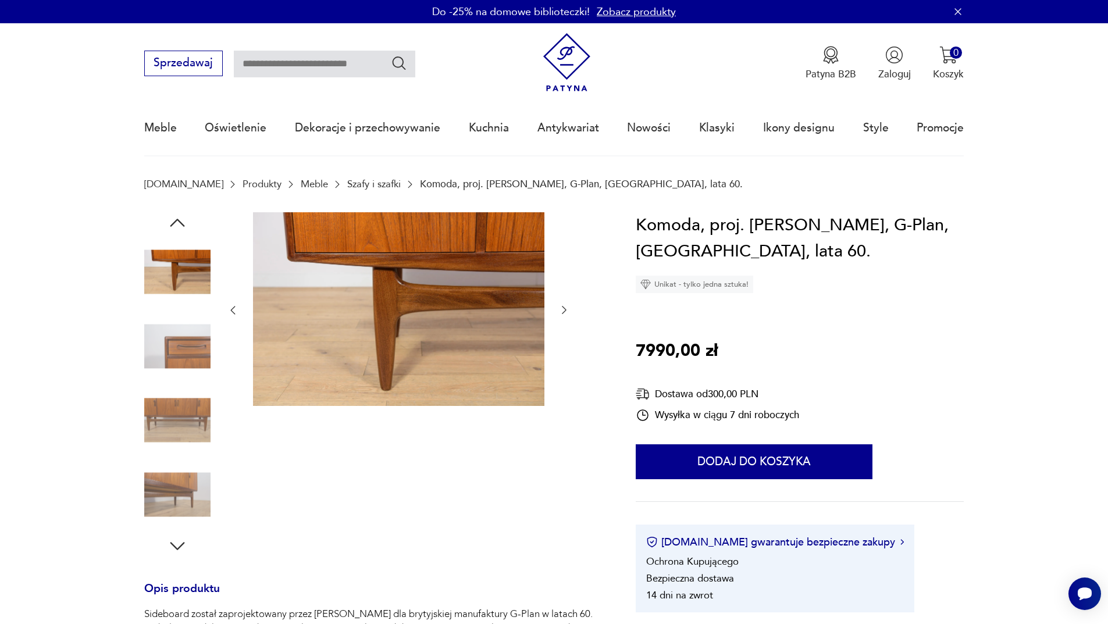
click at [178, 217] on icon "button" at bounding box center [177, 222] width 21 height 21
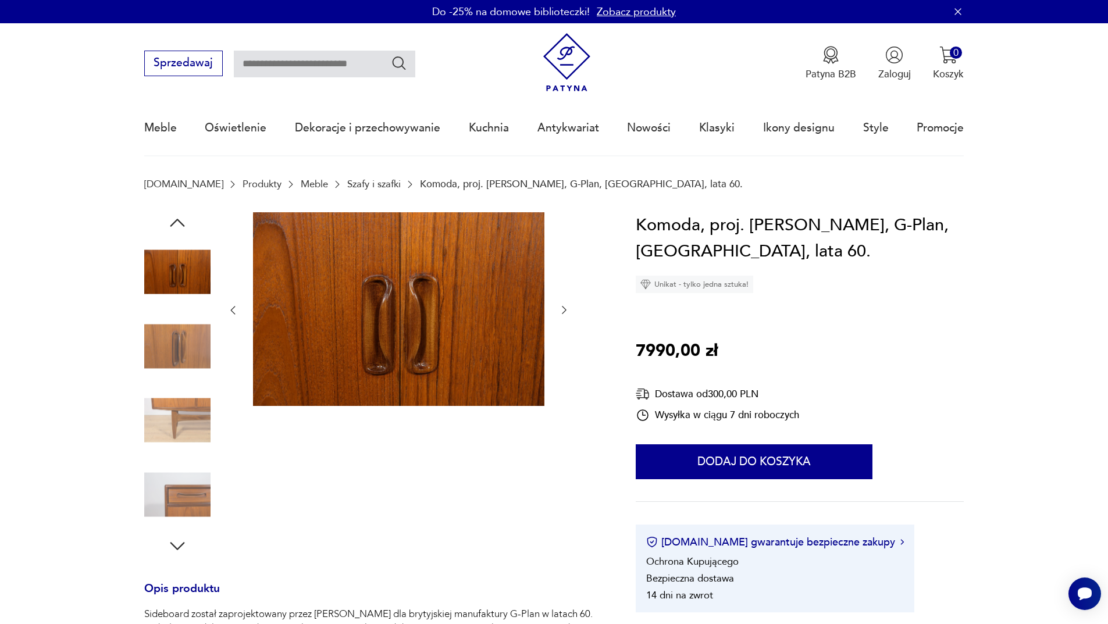
click at [178, 217] on icon "button" at bounding box center [177, 222] width 21 height 21
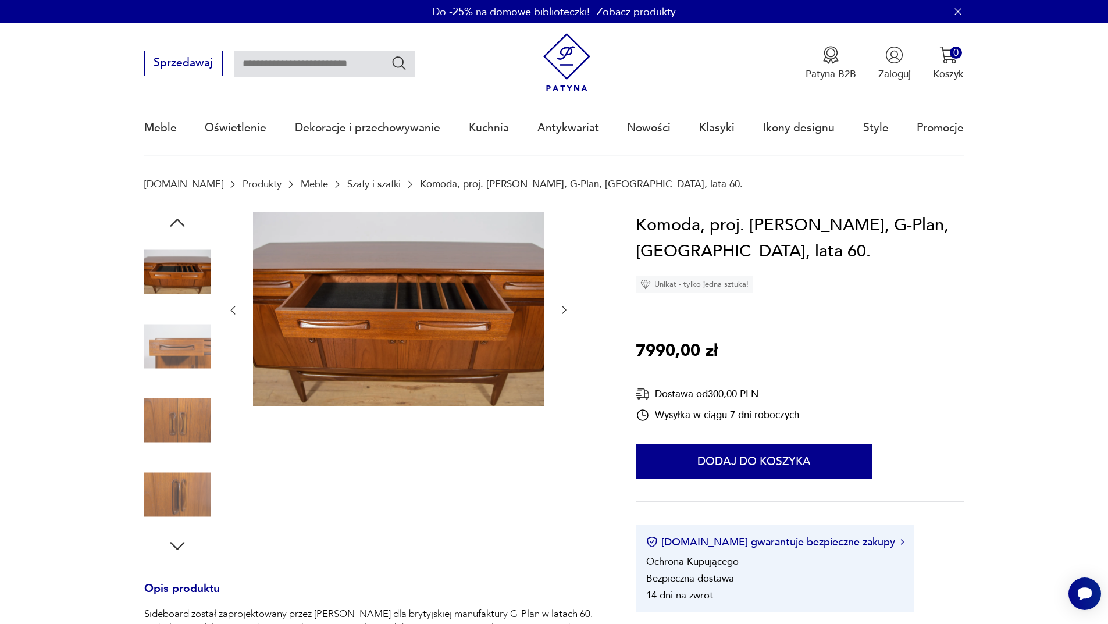
click at [178, 217] on icon "button" at bounding box center [177, 222] width 21 height 21
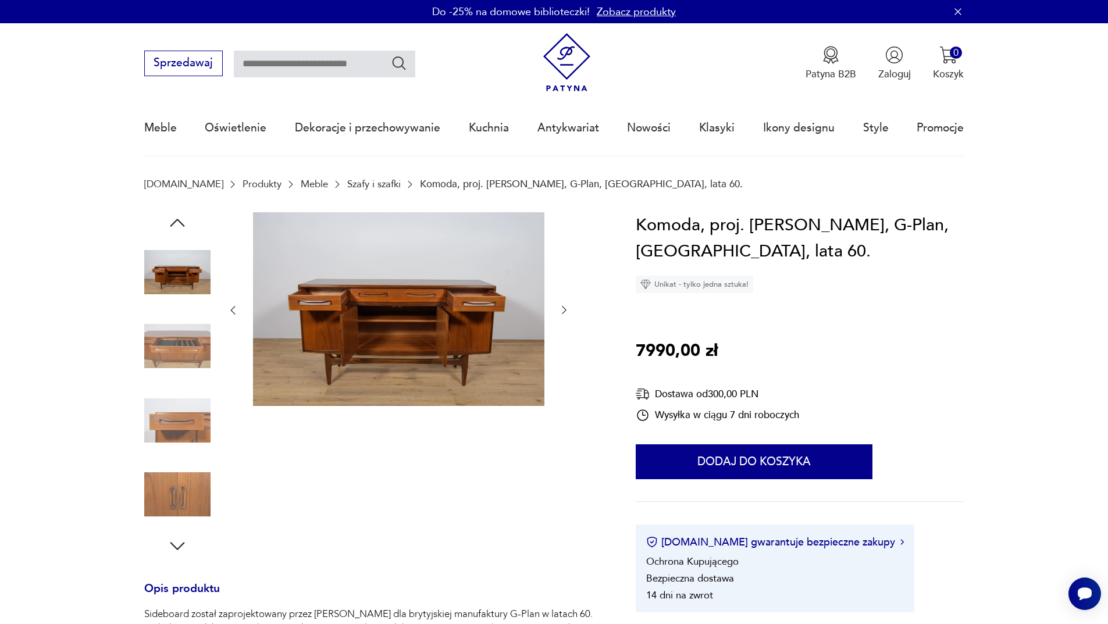
click at [178, 217] on icon "button" at bounding box center [177, 222] width 21 height 21
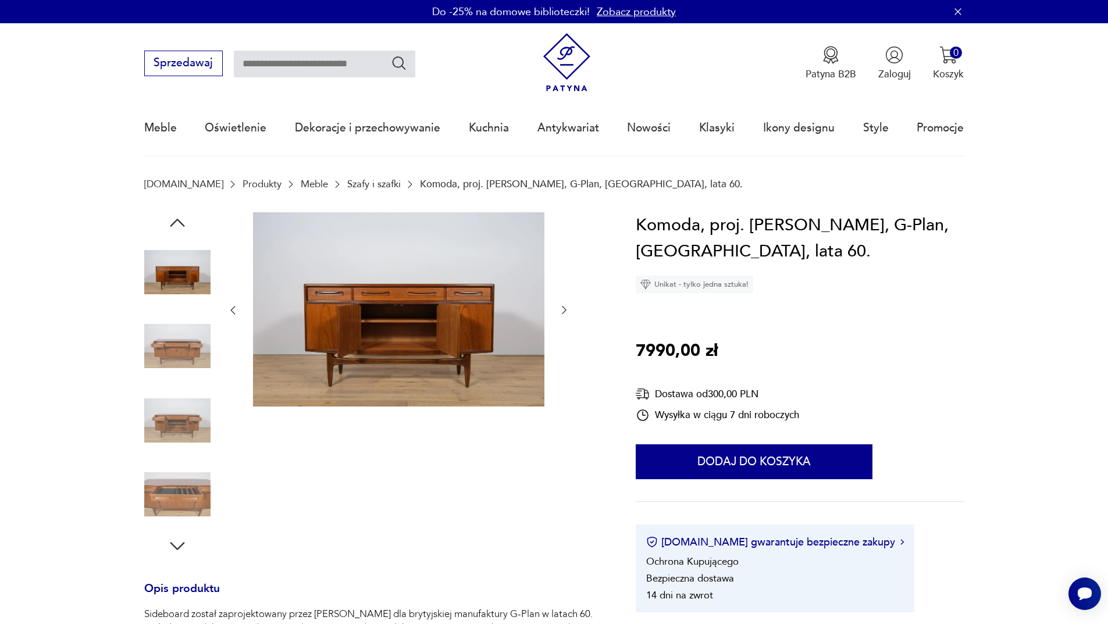
click at [178, 217] on icon "button" at bounding box center [177, 222] width 21 height 21
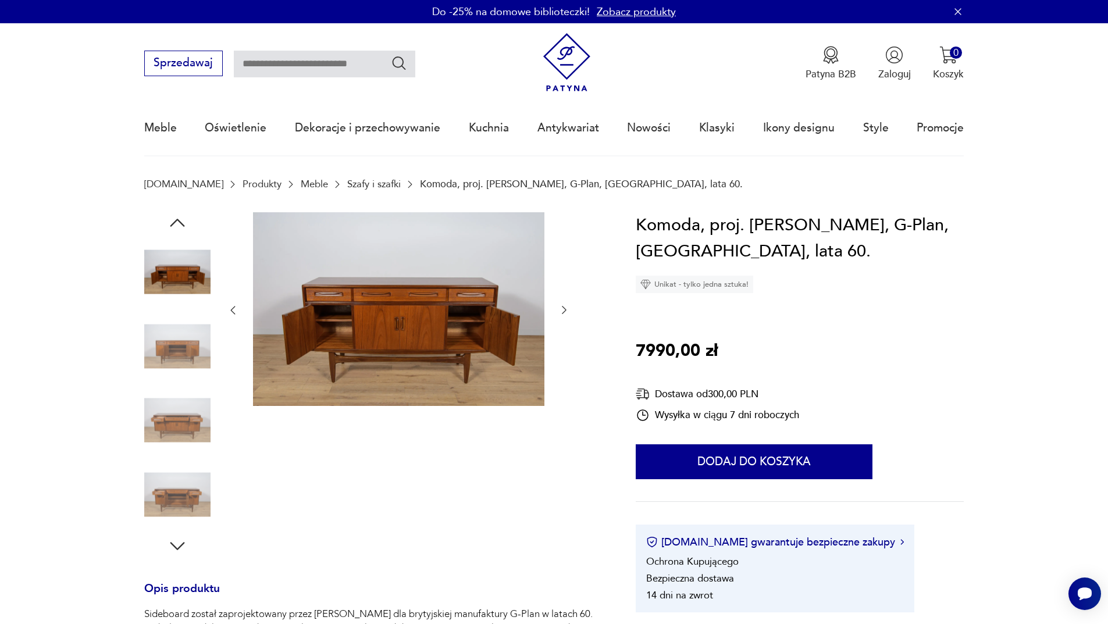
click at [178, 217] on icon "button" at bounding box center [177, 222] width 21 height 21
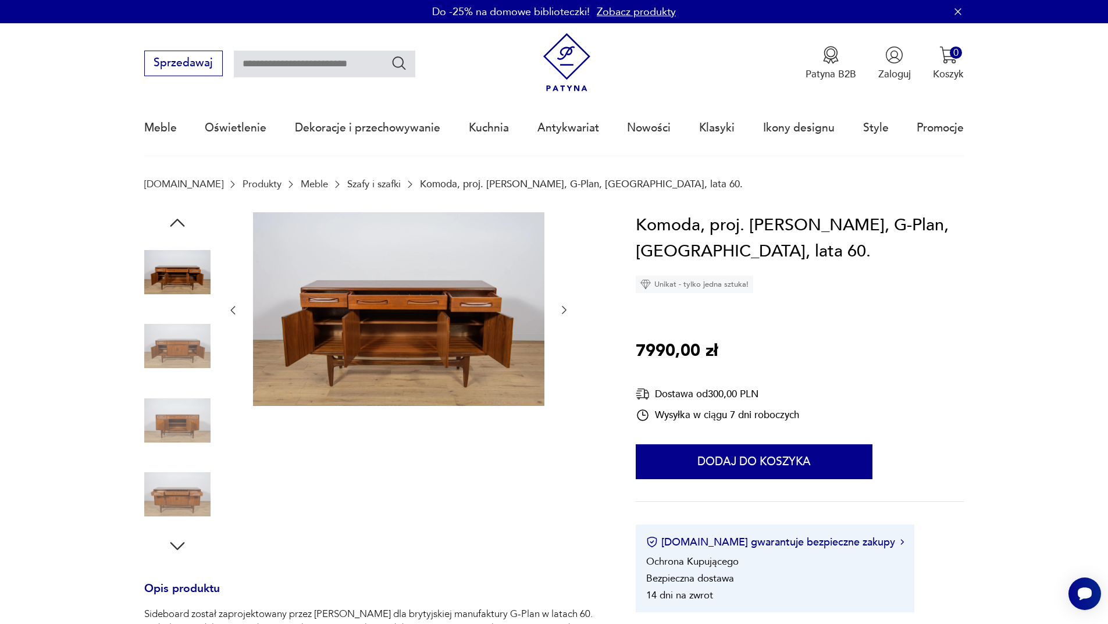
click at [178, 217] on icon "button" at bounding box center [177, 222] width 21 height 21
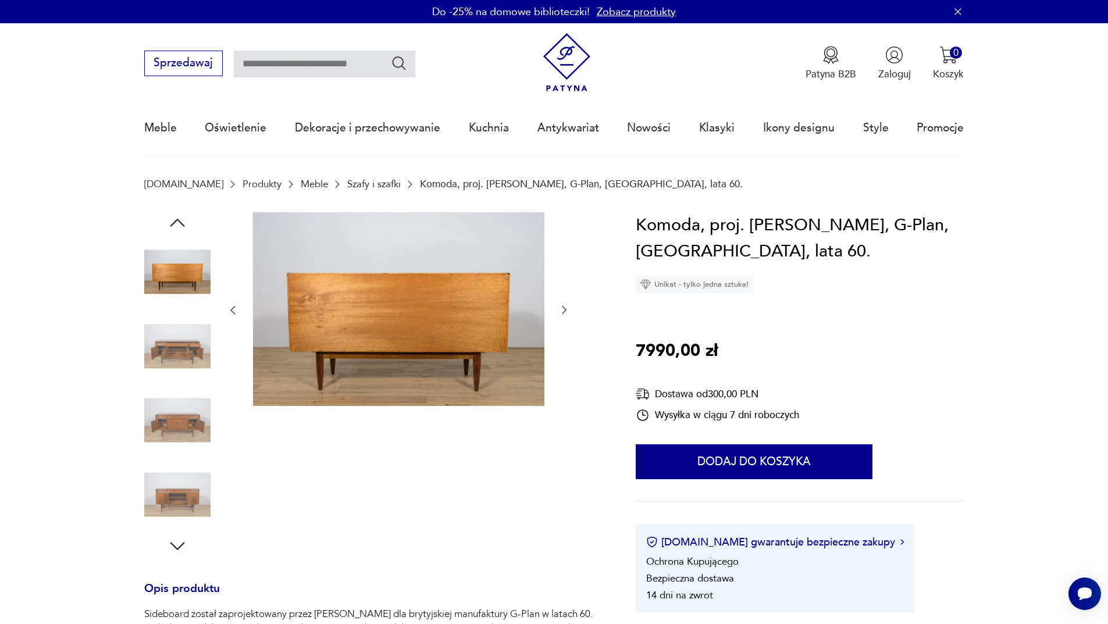
click at [178, 217] on icon "button" at bounding box center [177, 222] width 21 height 21
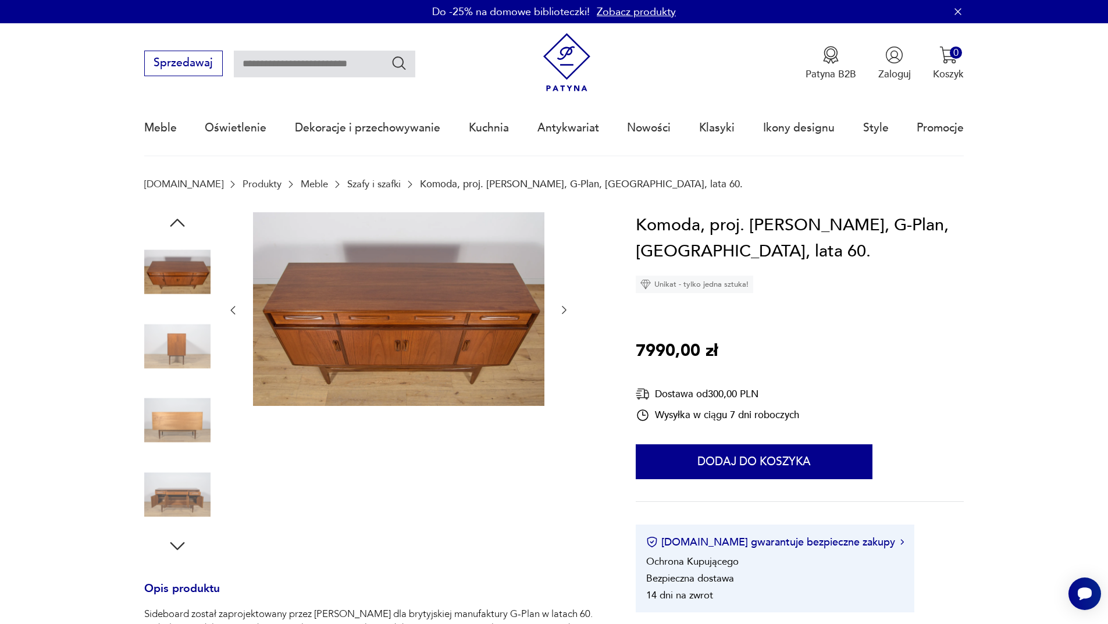
click at [178, 217] on icon "button" at bounding box center [177, 222] width 21 height 21
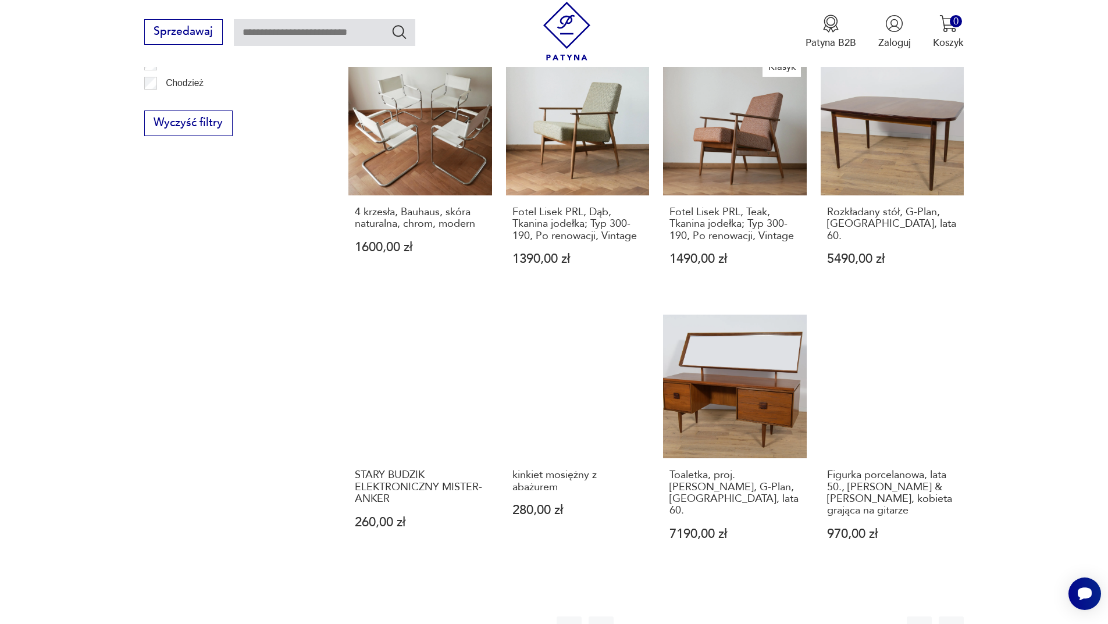
scroll to position [1069, 0]
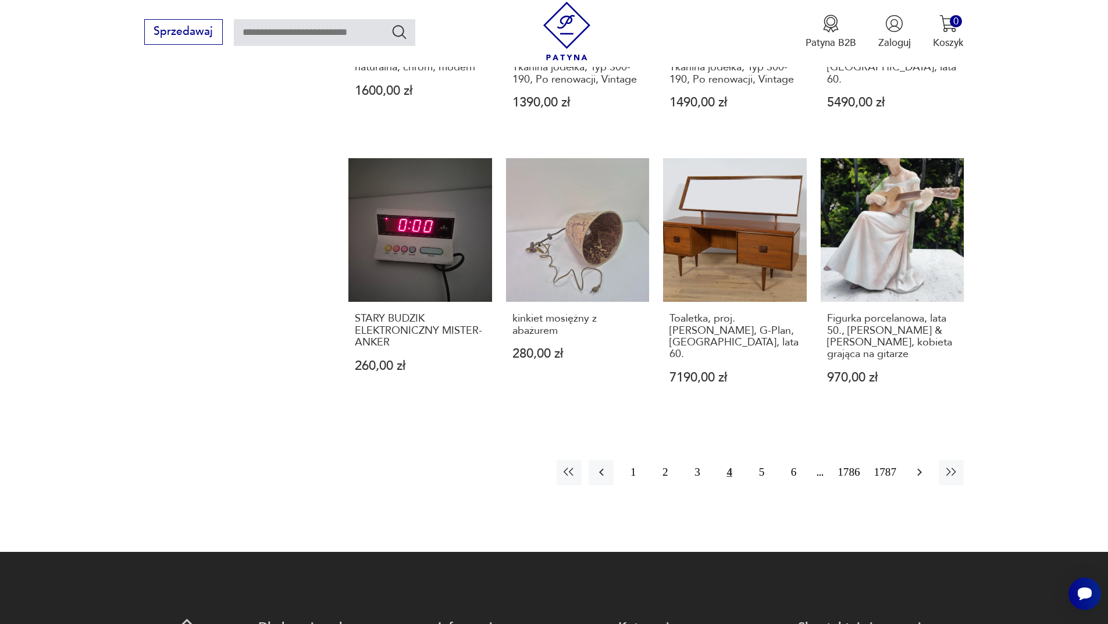
click at [919, 465] on icon "button" at bounding box center [919, 472] width 14 height 14
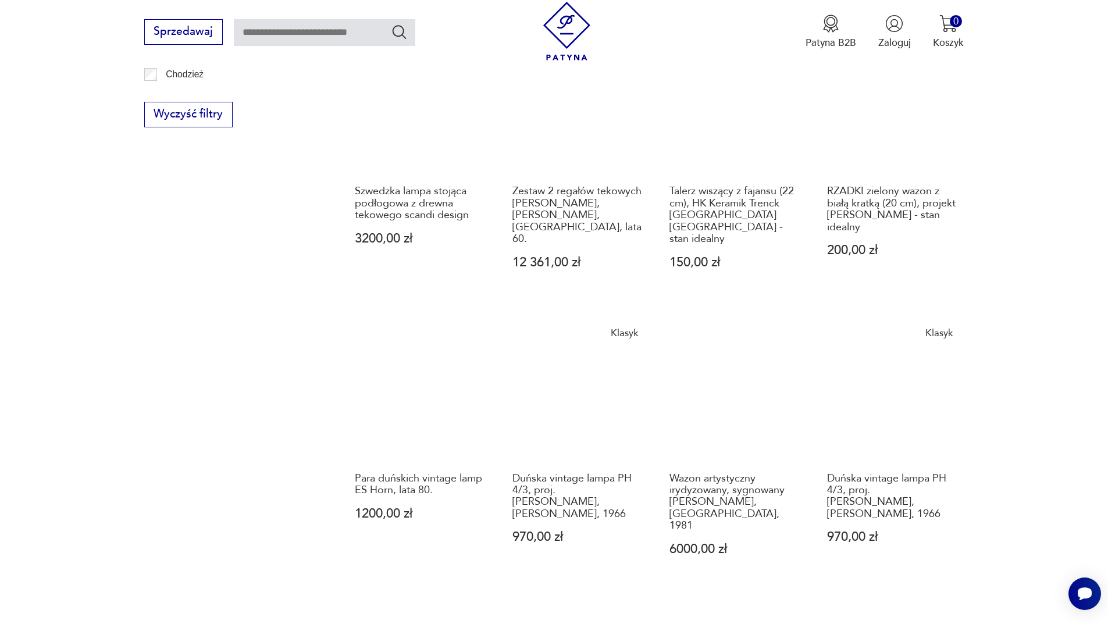
scroll to position [953, 0]
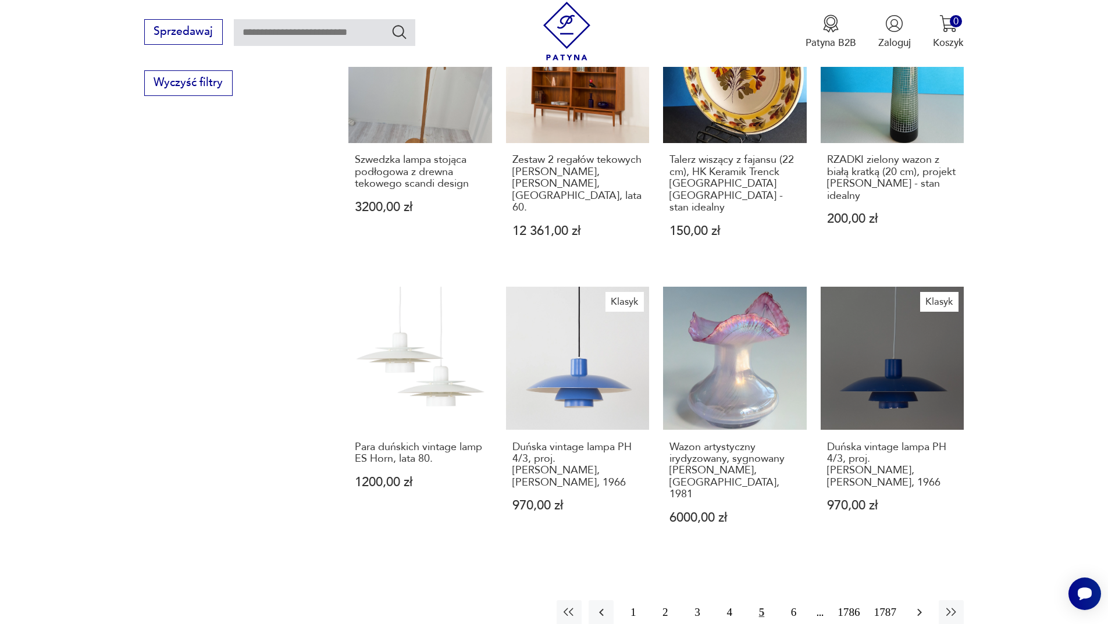
click at [923, 605] on icon "button" at bounding box center [919, 612] width 14 height 14
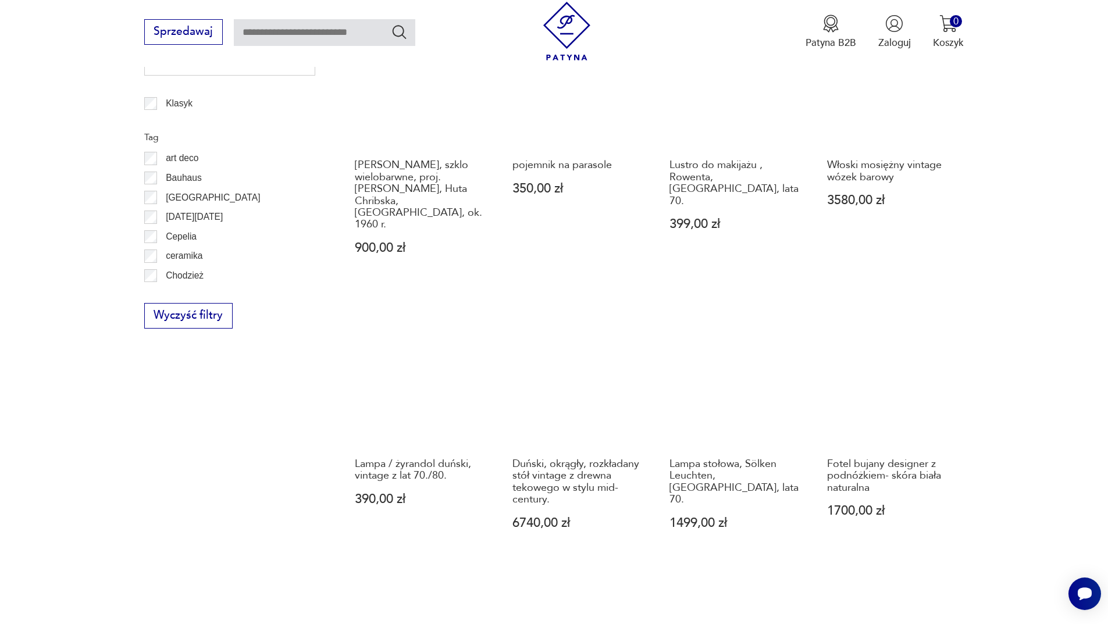
scroll to position [1011, 0]
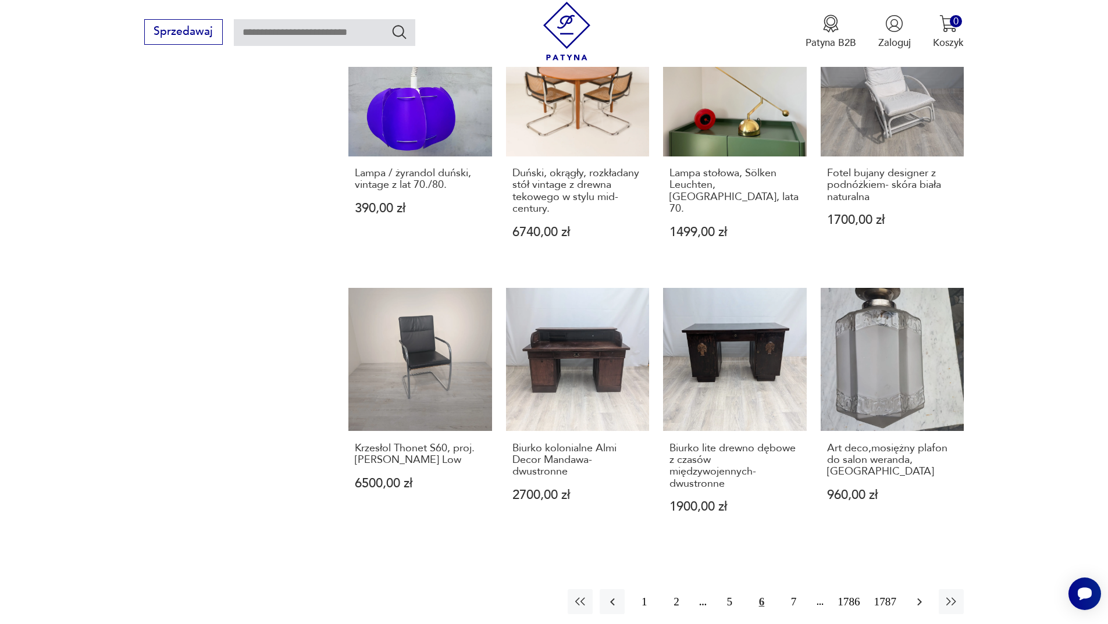
click at [919, 589] on button "button" at bounding box center [918, 601] width 25 height 25
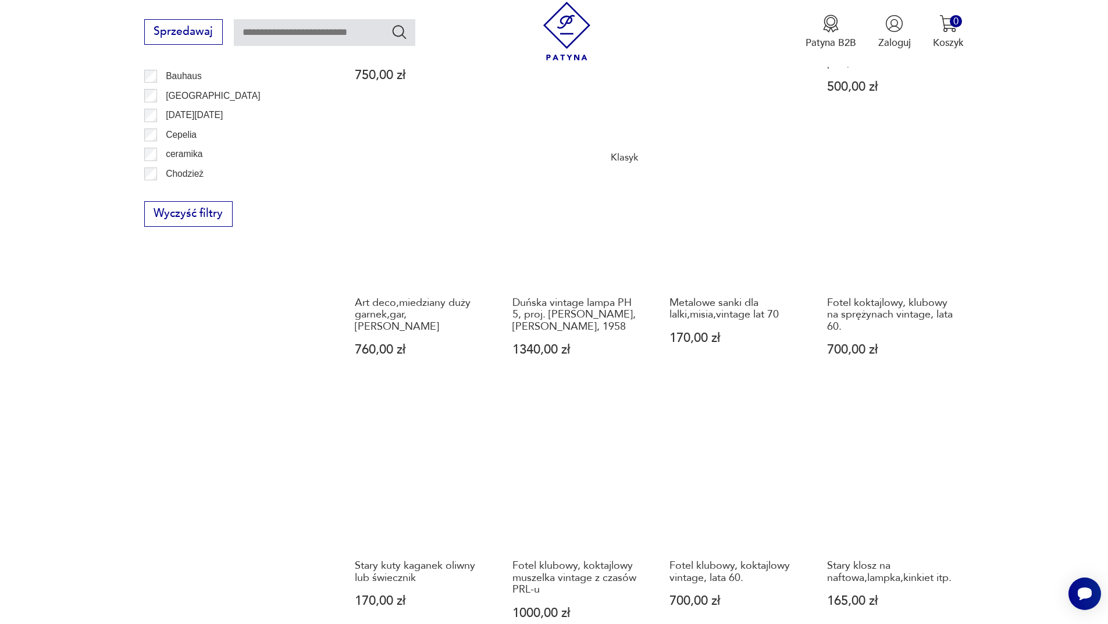
scroll to position [953, 0]
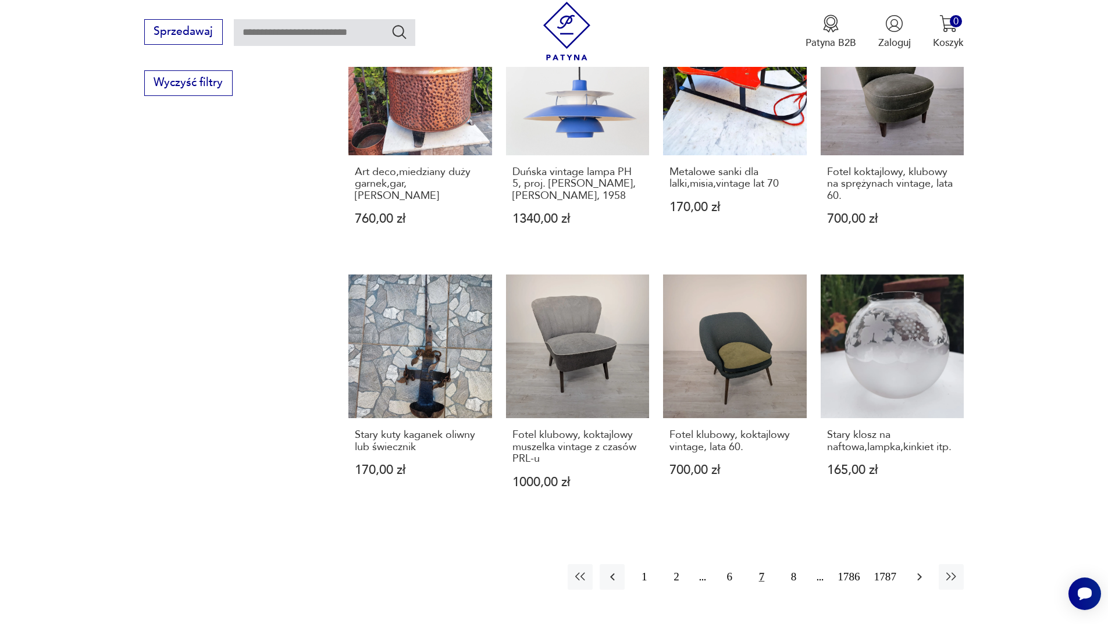
click at [919, 573] on icon "button" at bounding box center [919, 577] width 5 height 8
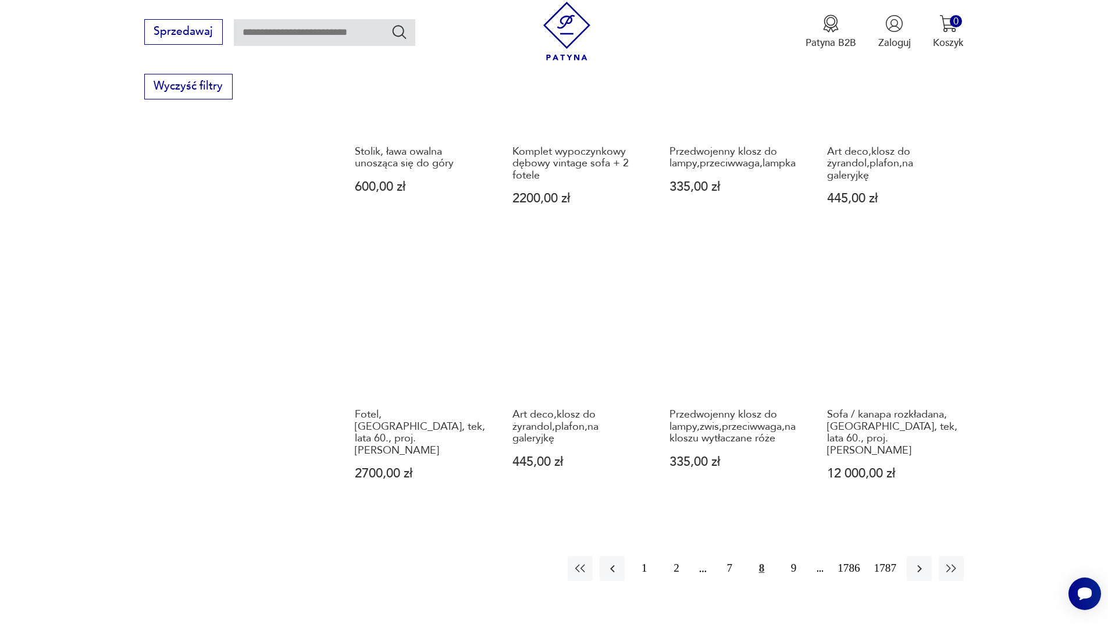
scroll to position [953, 0]
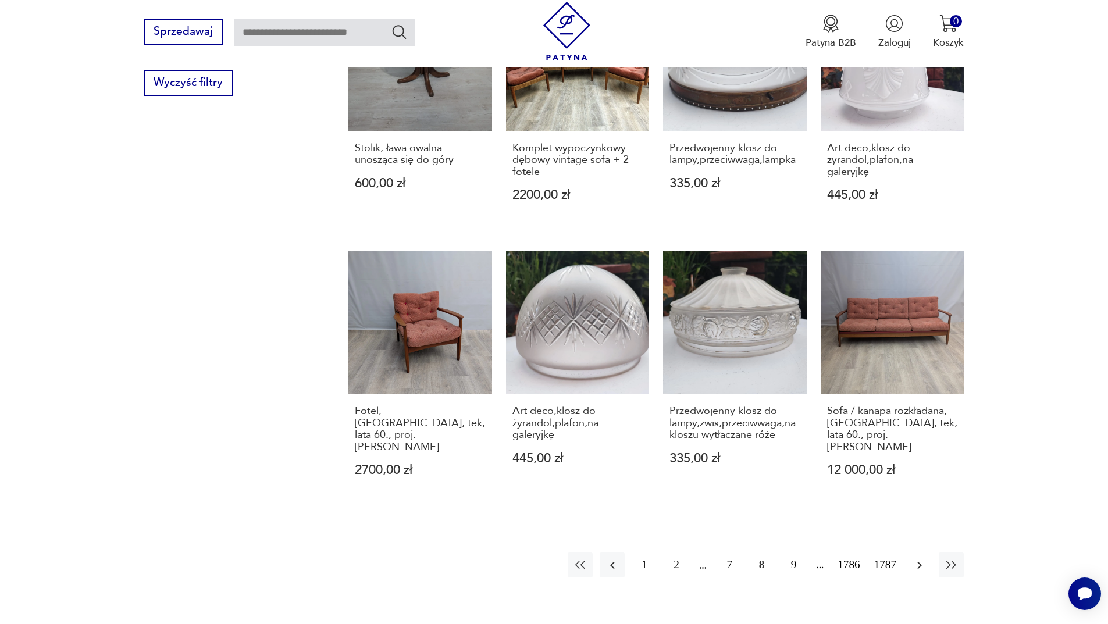
click at [926, 552] on button "button" at bounding box center [918, 564] width 25 height 25
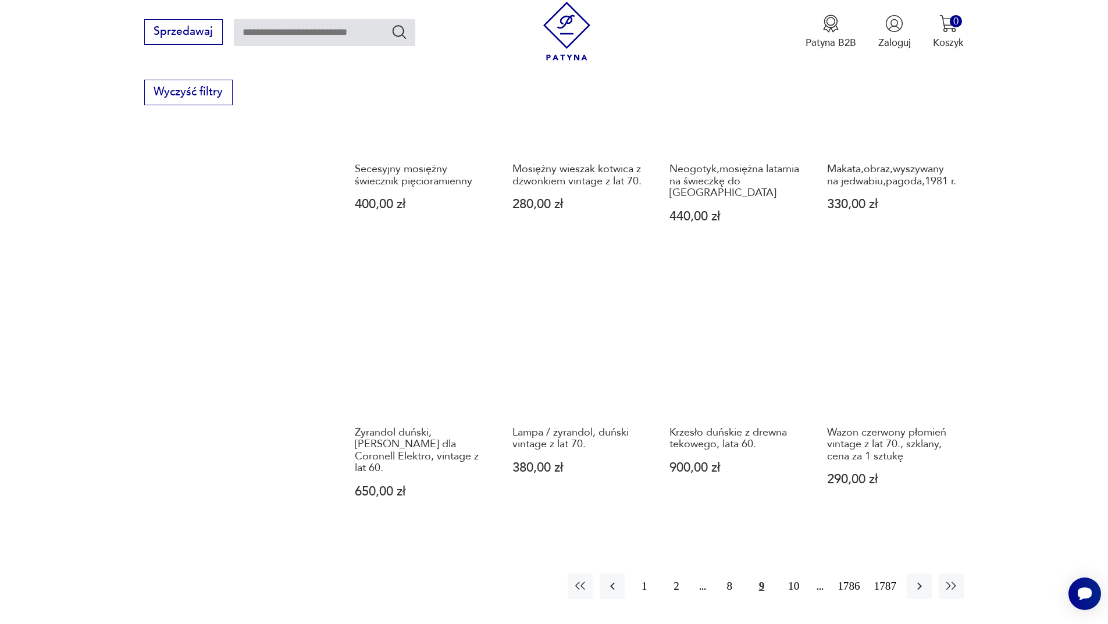
scroll to position [953, 0]
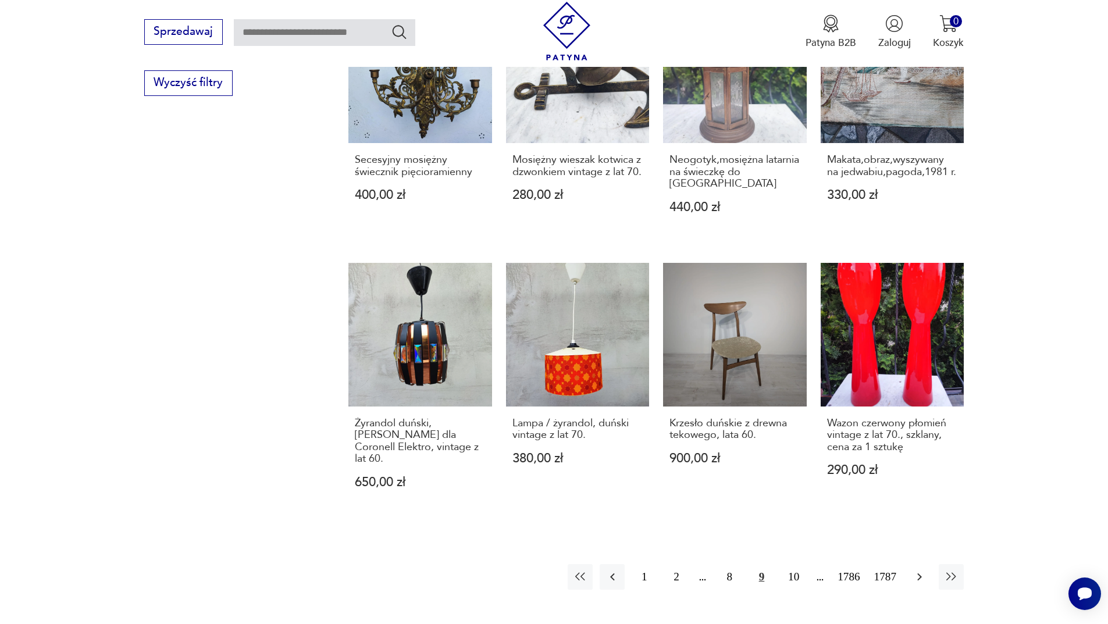
click at [924, 570] on icon "button" at bounding box center [919, 577] width 14 height 14
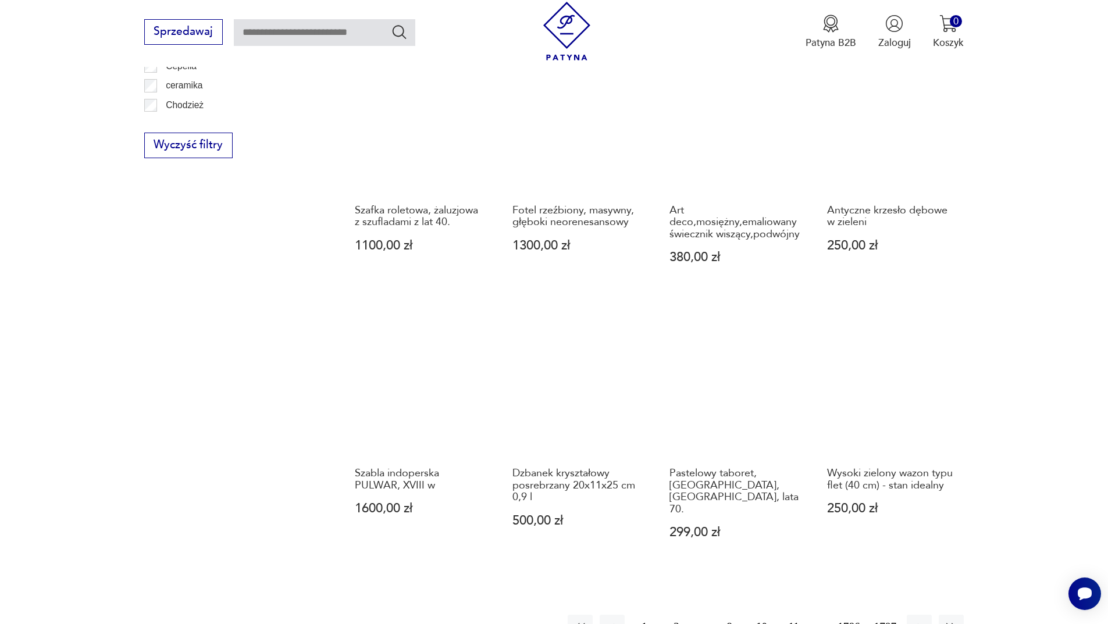
scroll to position [953, 0]
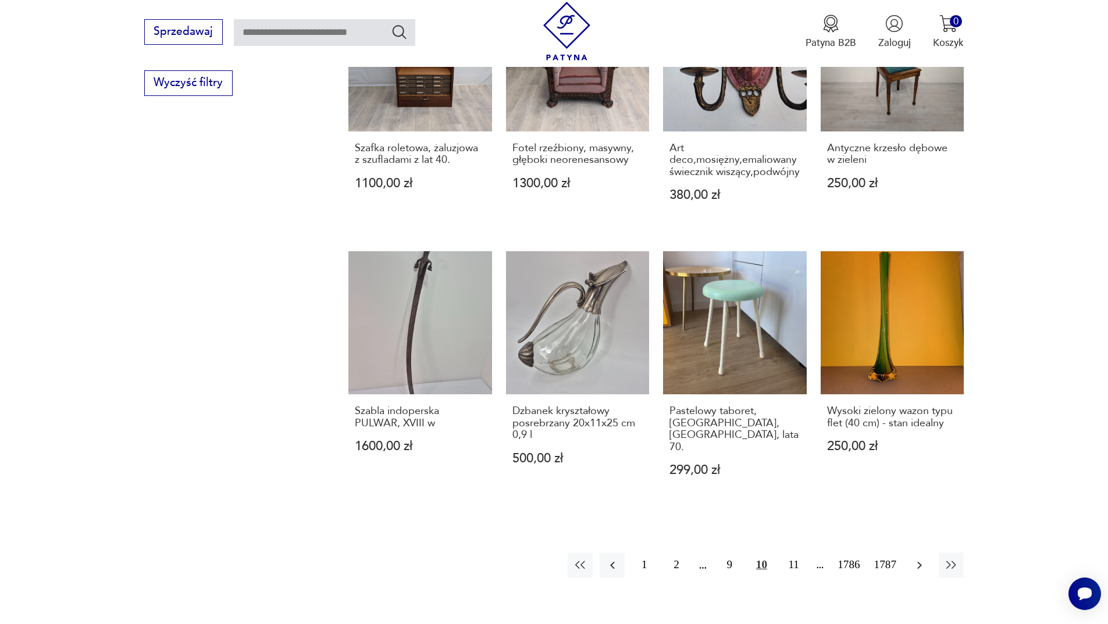
click at [921, 558] on icon "button" at bounding box center [919, 565] width 14 height 14
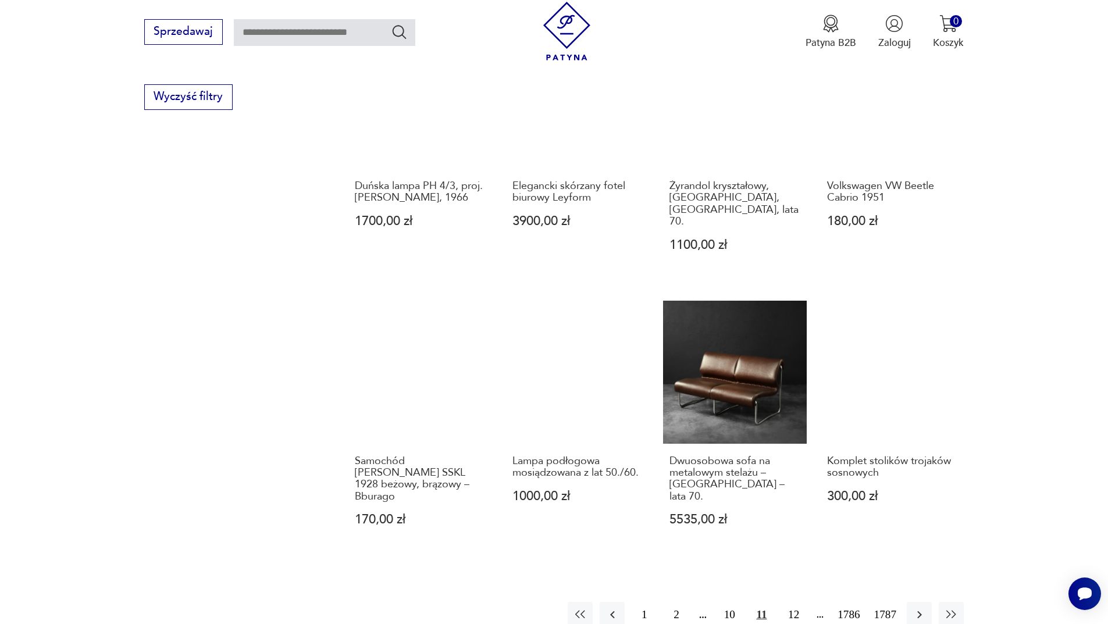
scroll to position [953, 0]
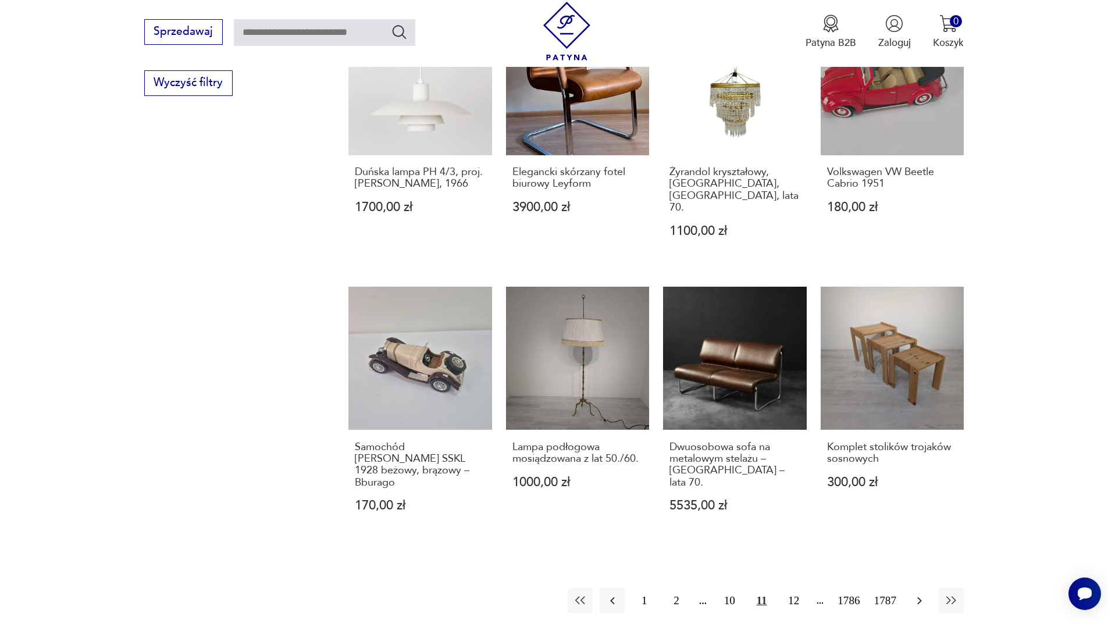
click at [926, 588] on button "button" at bounding box center [918, 600] width 25 height 25
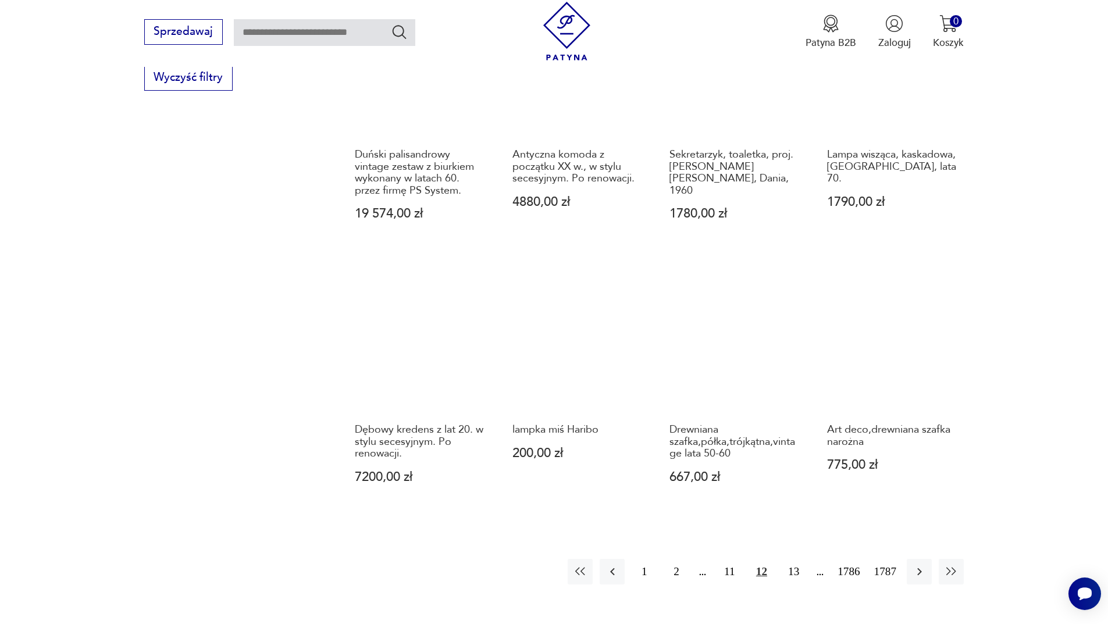
scroll to position [1011, 0]
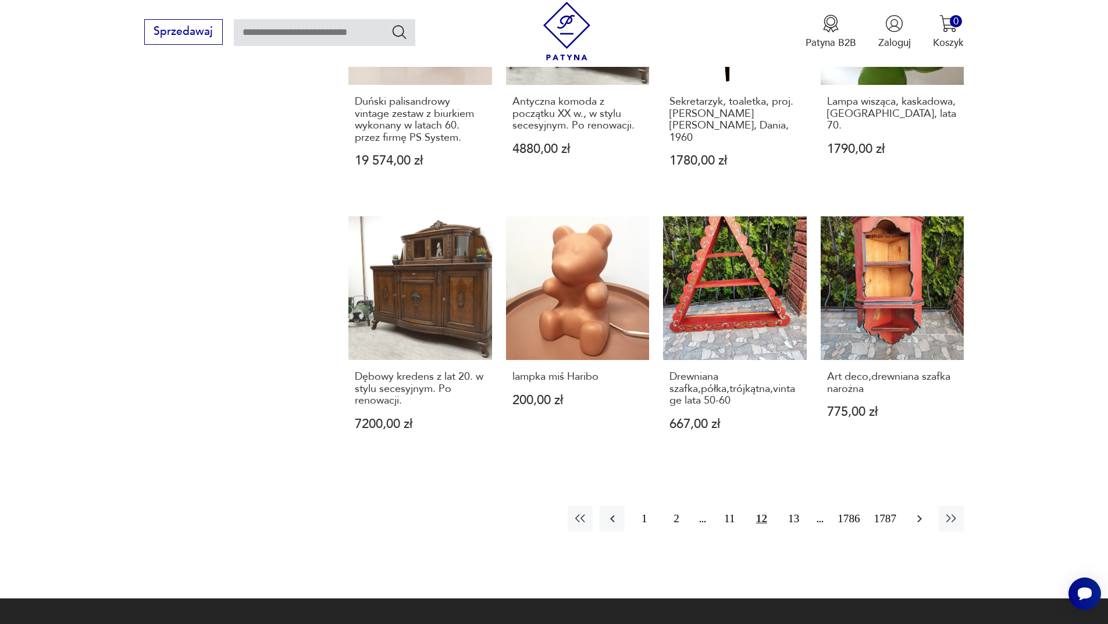
click at [927, 506] on button "button" at bounding box center [918, 518] width 25 height 25
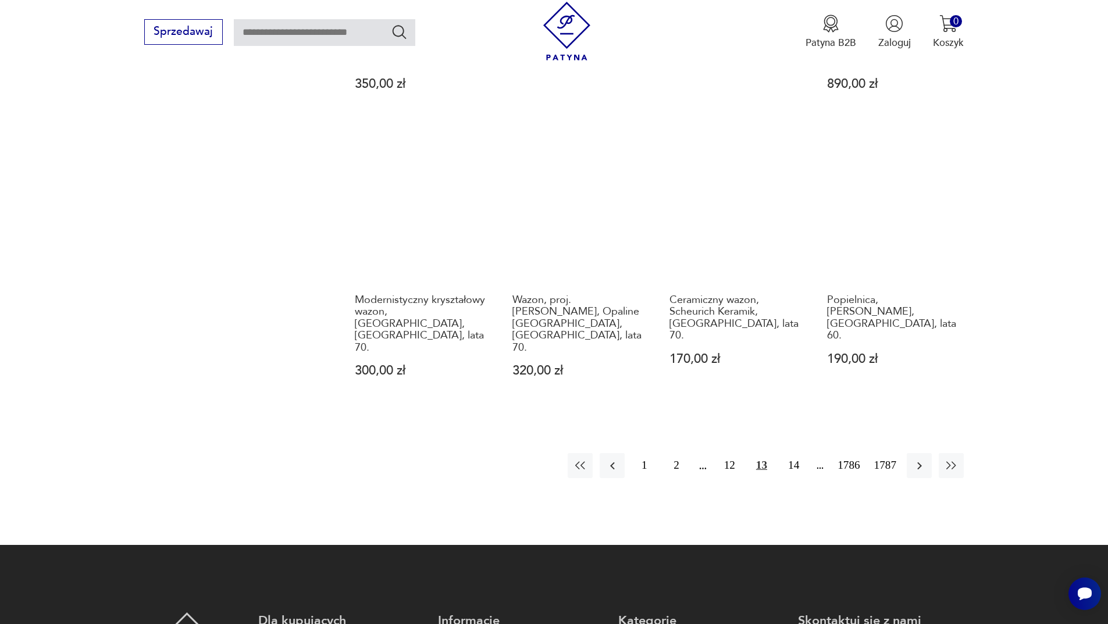
scroll to position [1127, 0]
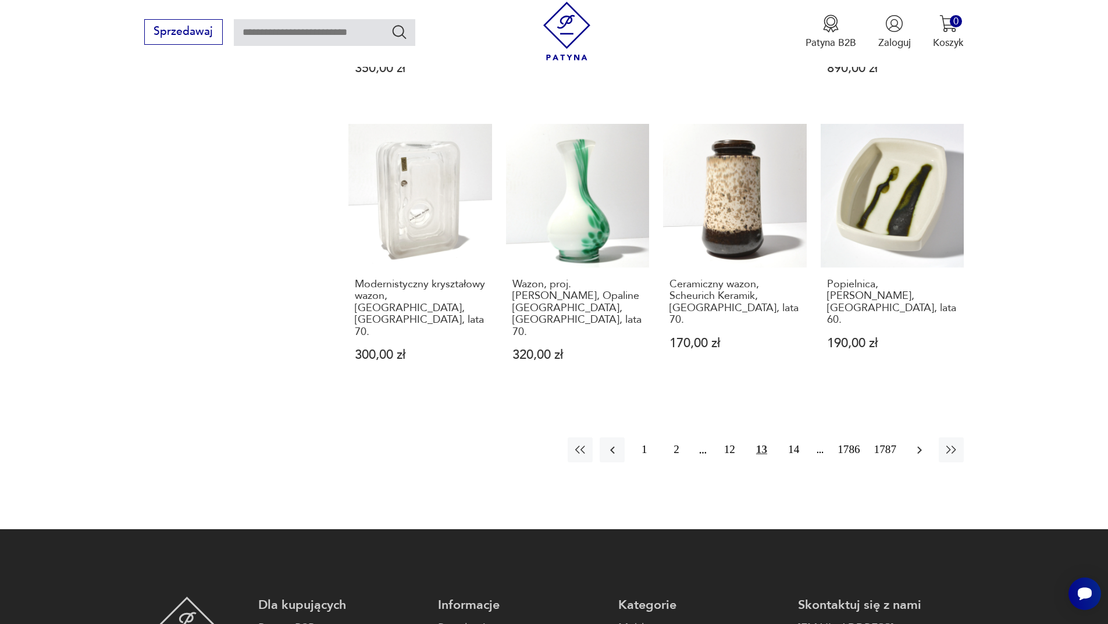
click at [925, 443] on icon "button" at bounding box center [919, 450] width 14 height 14
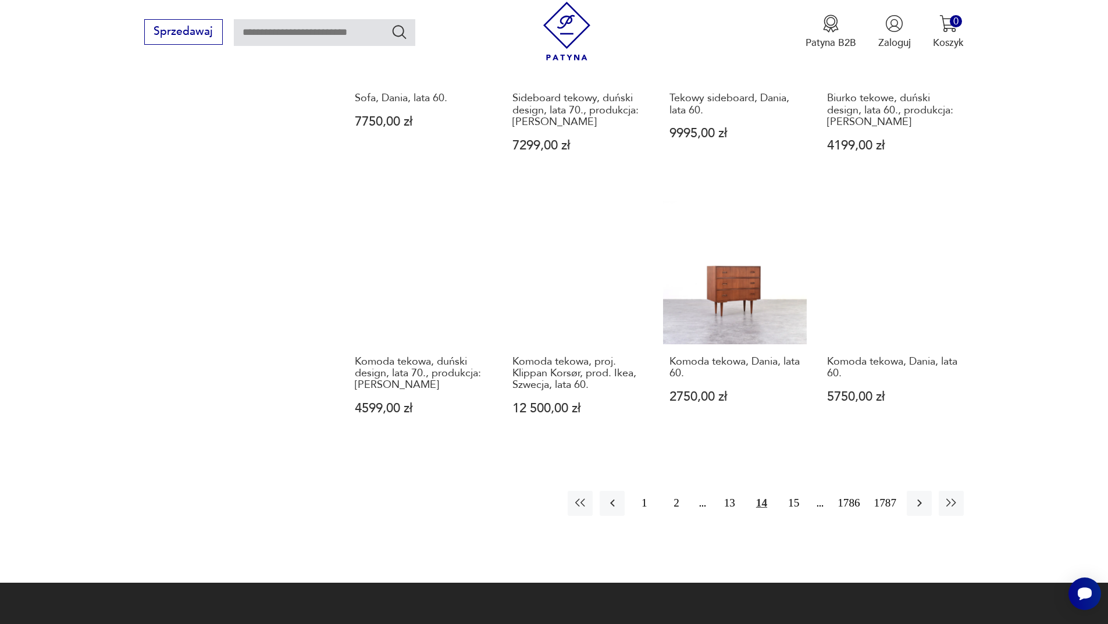
scroll to position [1185, 0]
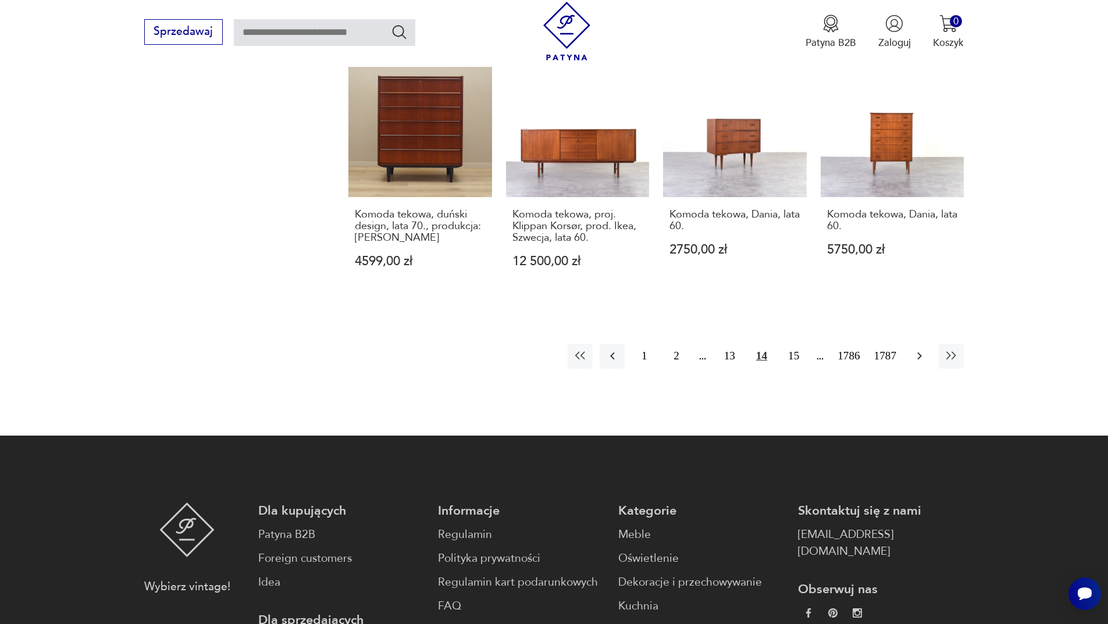
click at [909, 344] on button "button" at bounding box center [918, 356] width 25 height 25
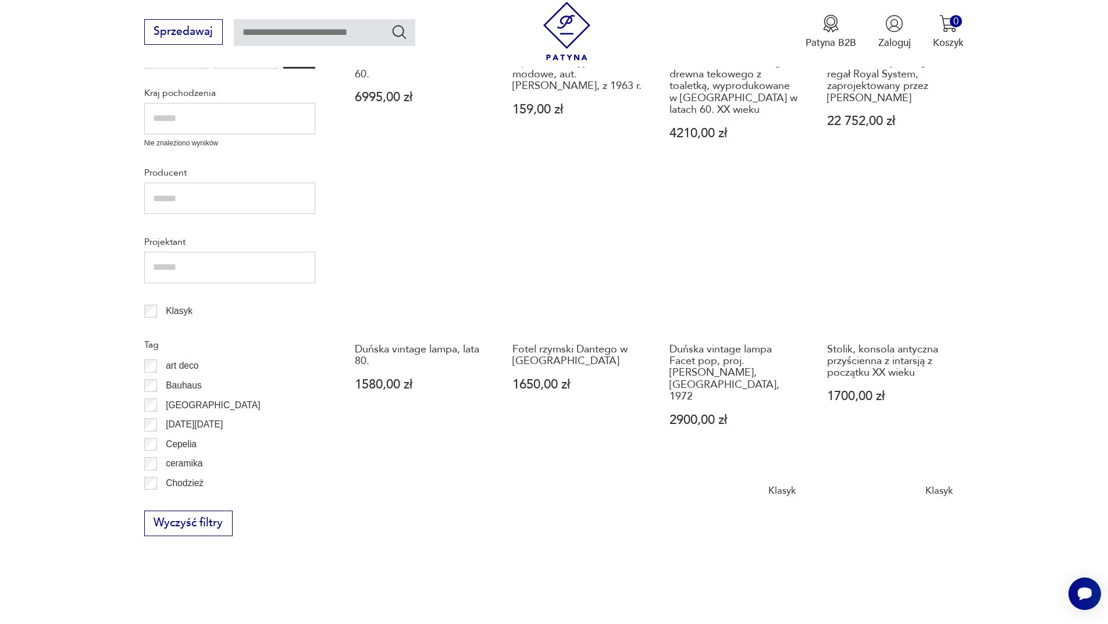
scroll to position [546, 0]
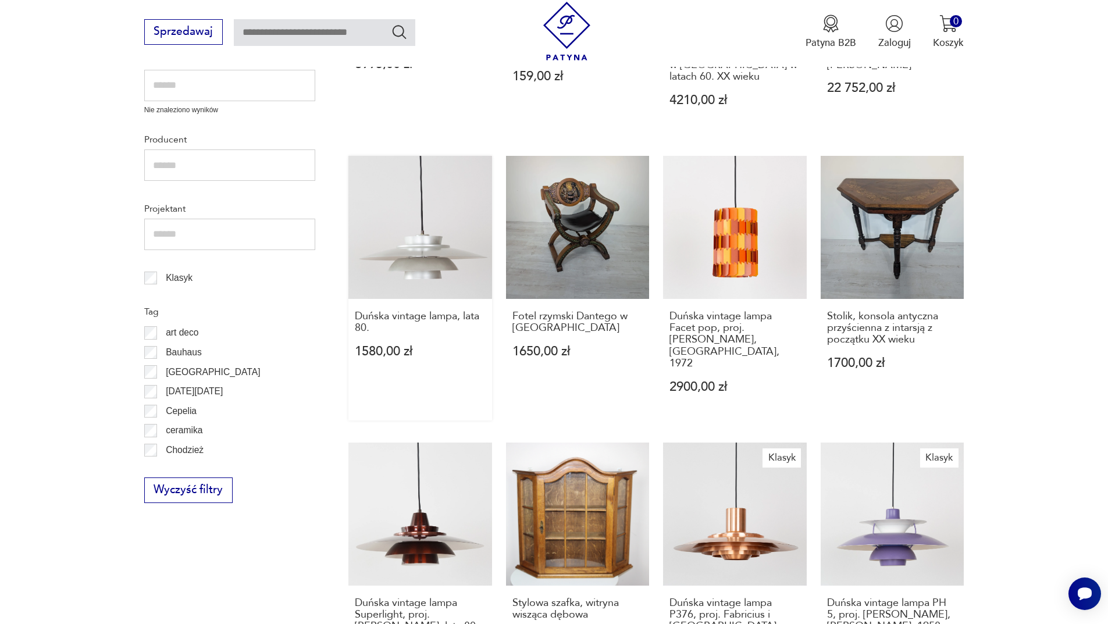
click at [394, 216] on link "Duńska vintage lampa, lata 80. 1580,00 zł" at bounding box center [420, 288] width 144 height 265
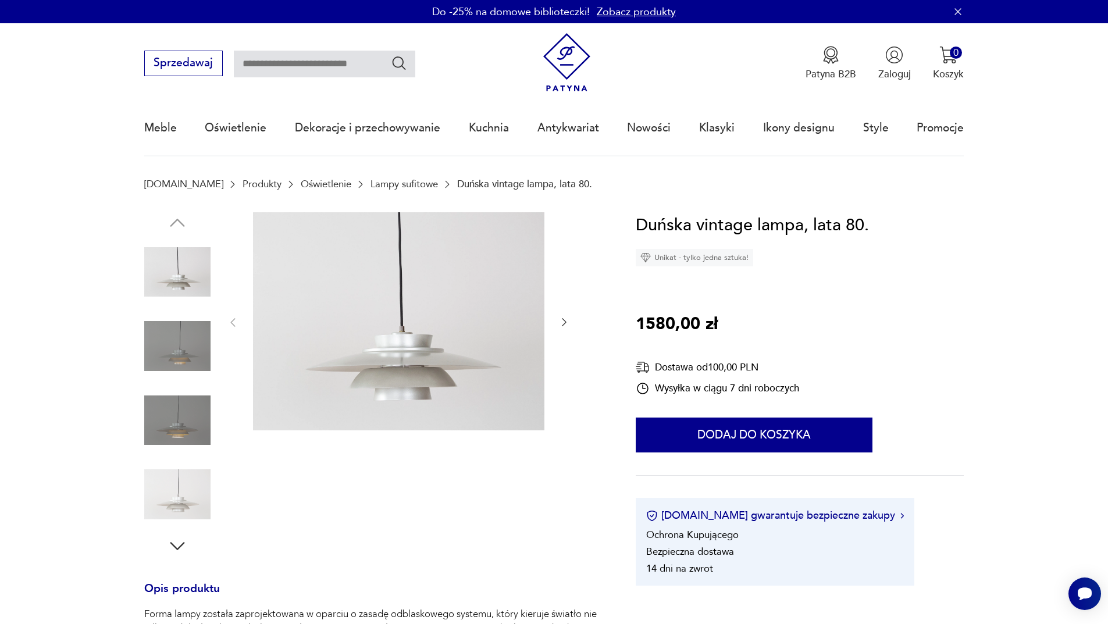
click at [199, 335] on img at bounding box center [177, 346] width 66 height 66
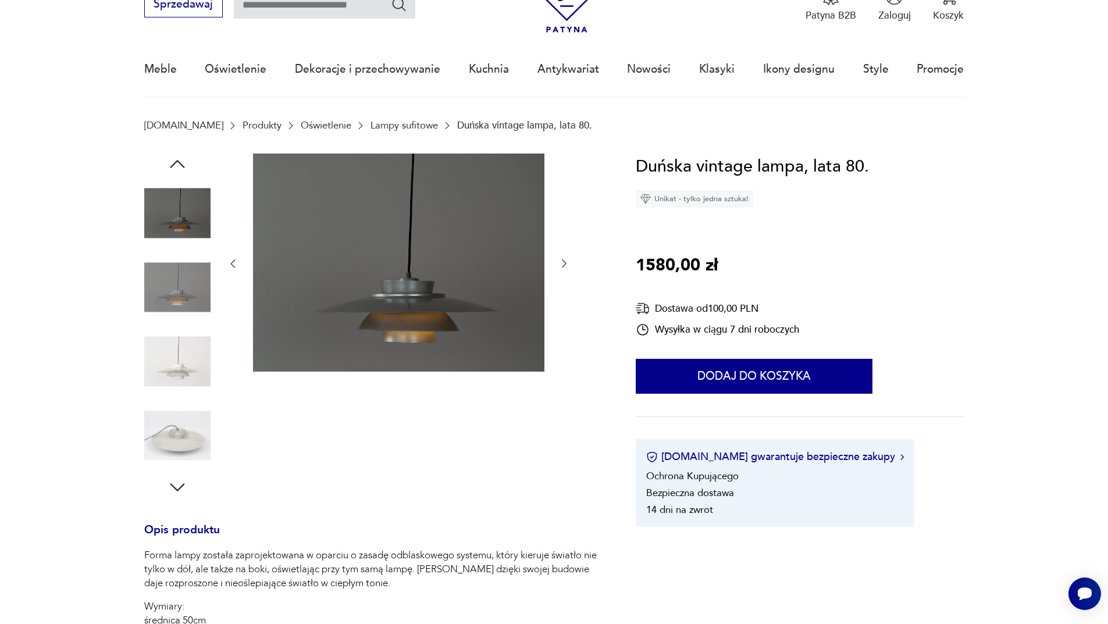
scroll to position [58, 0]
click at [170, 440] on img at bounding box center [177, 436] width 66 height 66
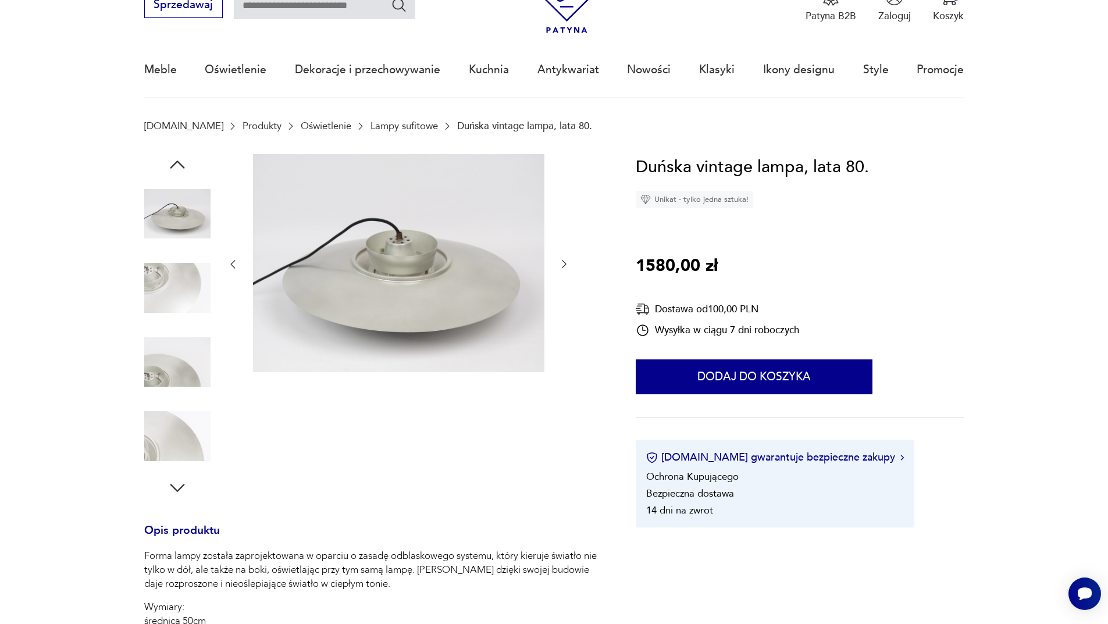
click at [180, 374] on img at bounding box center [177, 362] width 66 height 66
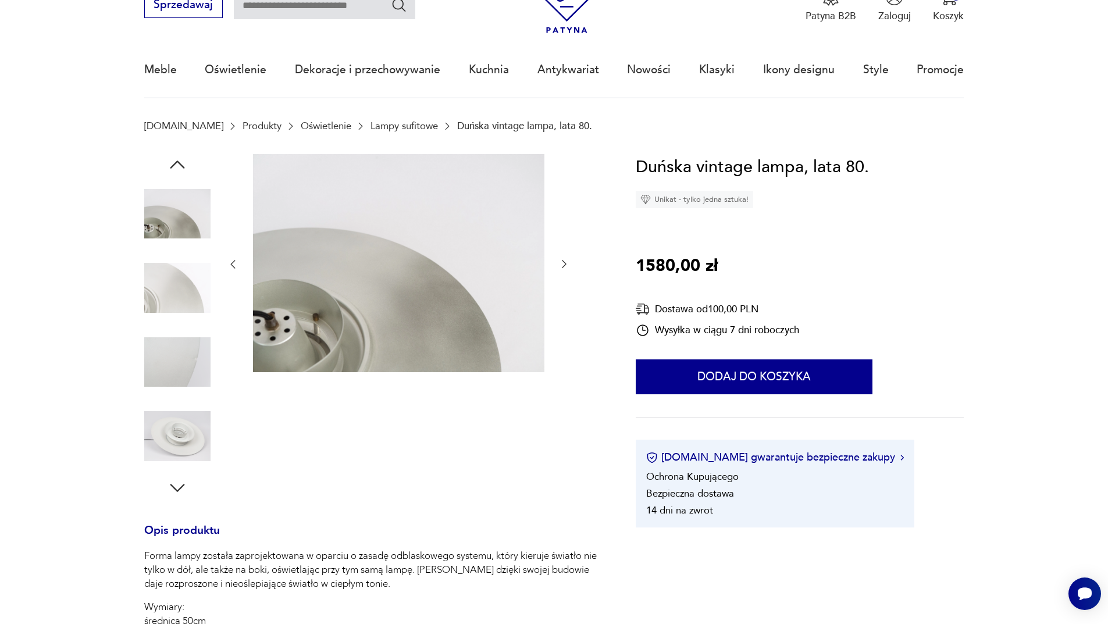
click at [175, 280] on img at bounding box center [177, 288] width 66 height 66
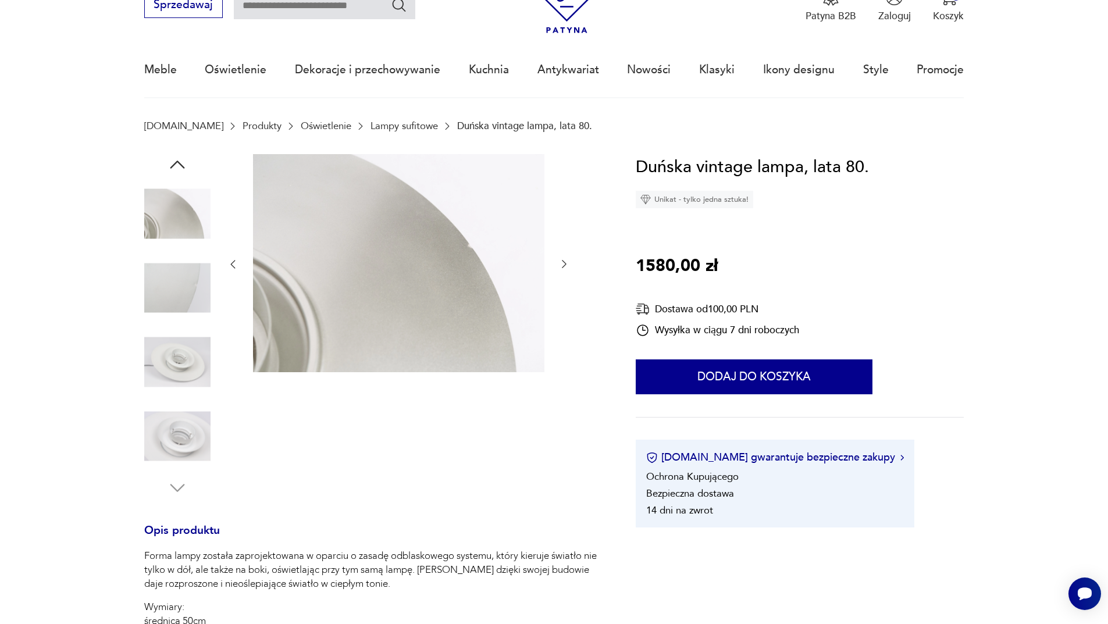
click at [166, 217] on img at bounding box center [177, 214] width 66 height 66
click at [179, 166] on icon "button" at bounding box center [177, 164] width 21 height 21
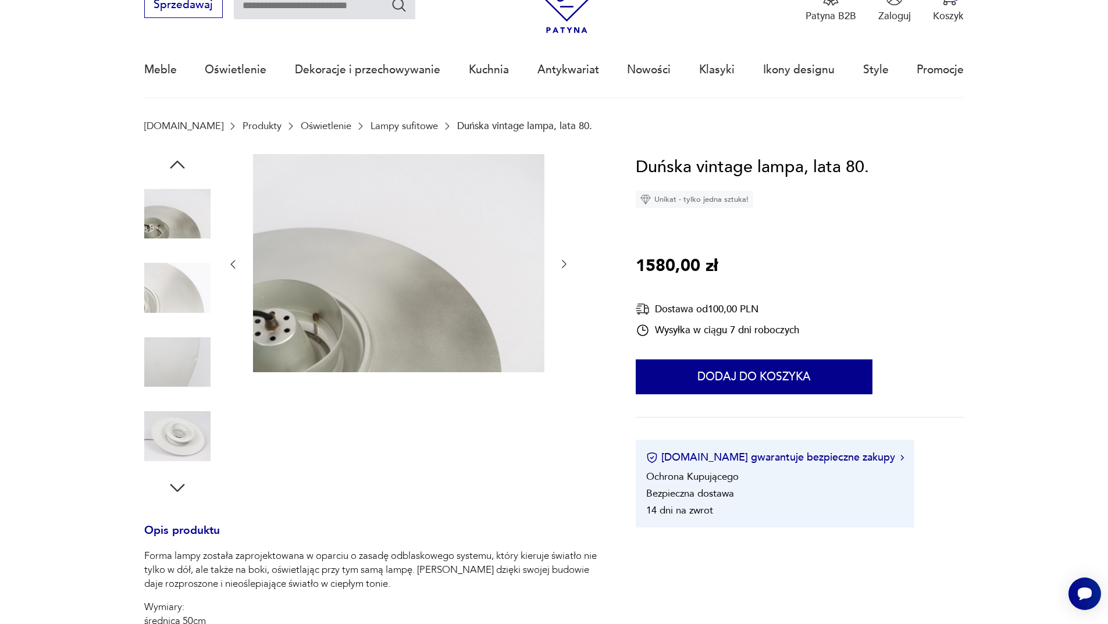
click at [180, 222] on img at bounding box center [177, 214] width 66 height 66
click at [178, 163] on icon "button" at bounding box center [177, 164] width 21 height 21
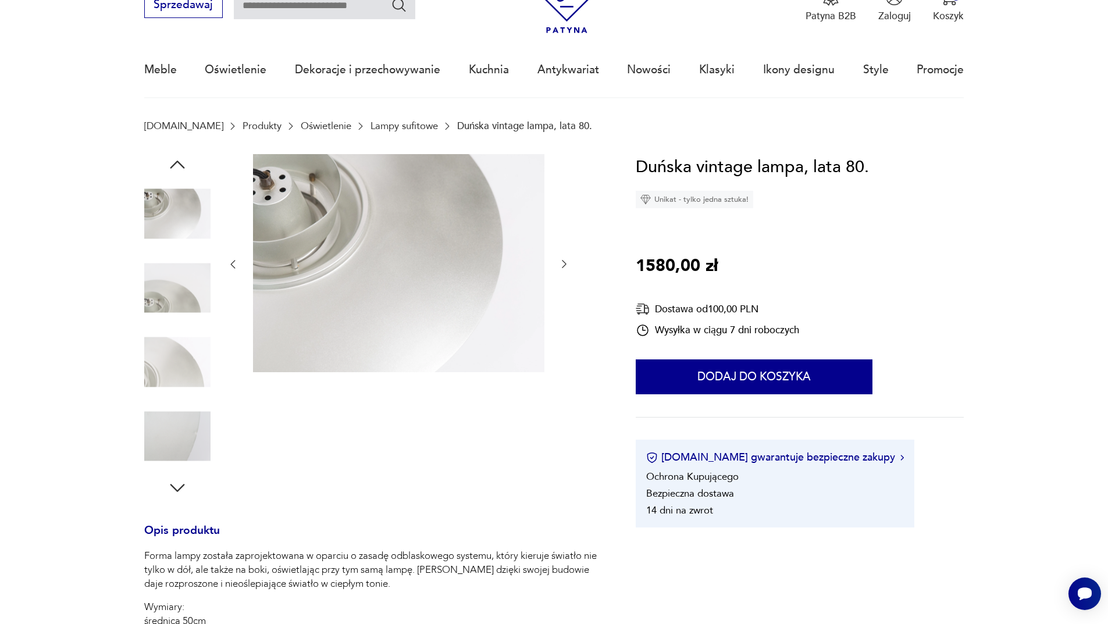
click at [176, 162] on icon "button" at bounding box center [177, 164] width 15 height 8
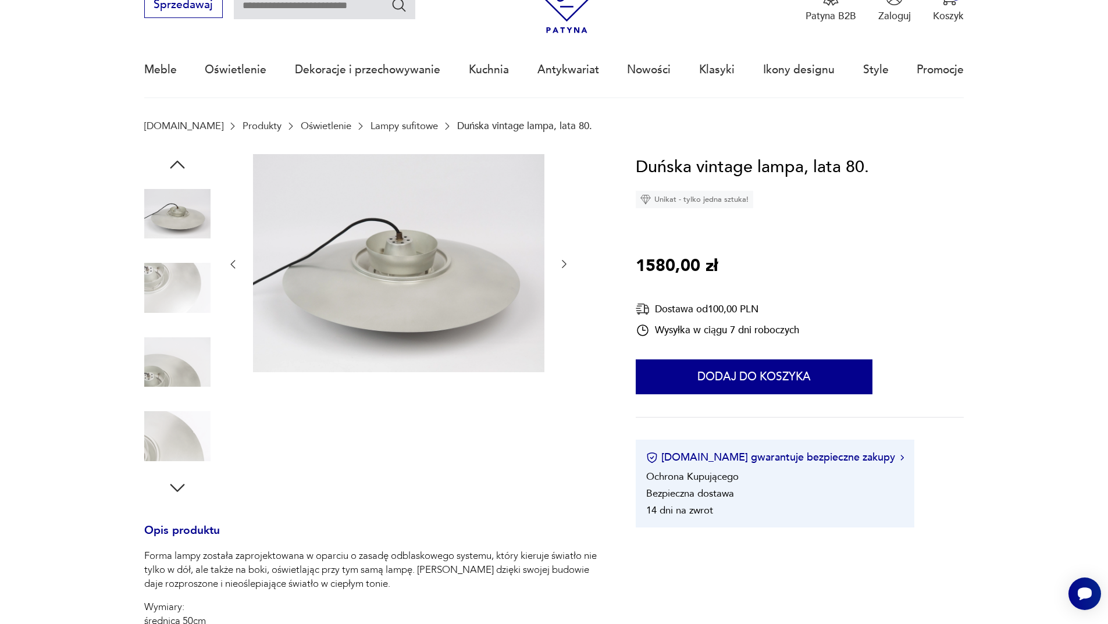
click at [173, 213] on img at bounding box center [177, 214] width 66 height 66
click at [182, 163] on icon "button" at bounding box center [177, 164] width 21 height 21
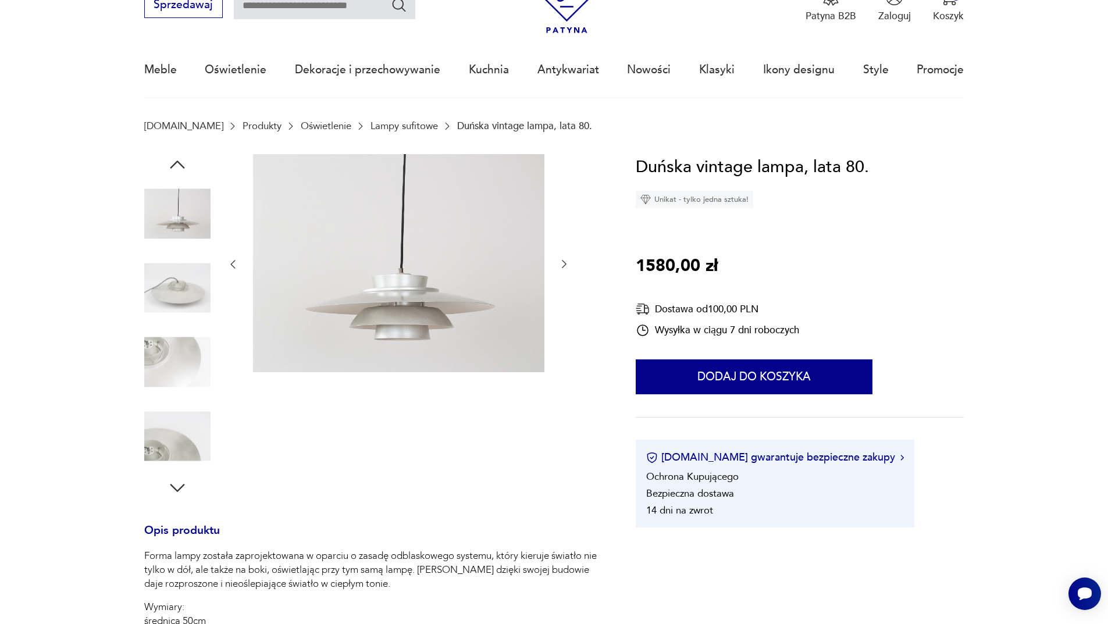
click at [187, 222] on img at bounding box center [177, 214] width 66 height 66
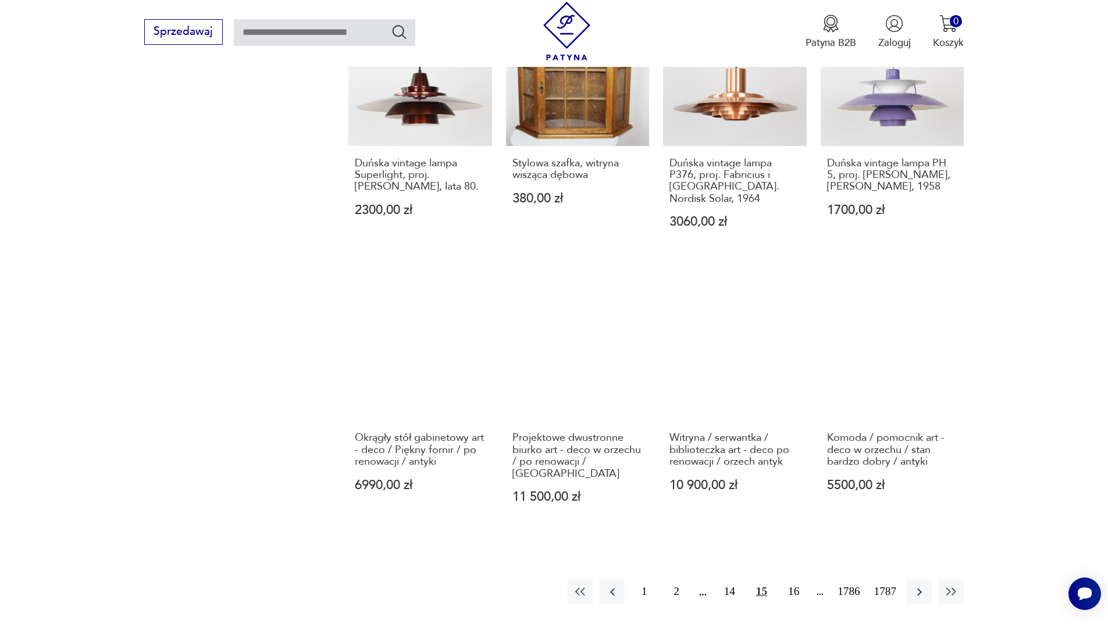
scroll to position [1185, 0]
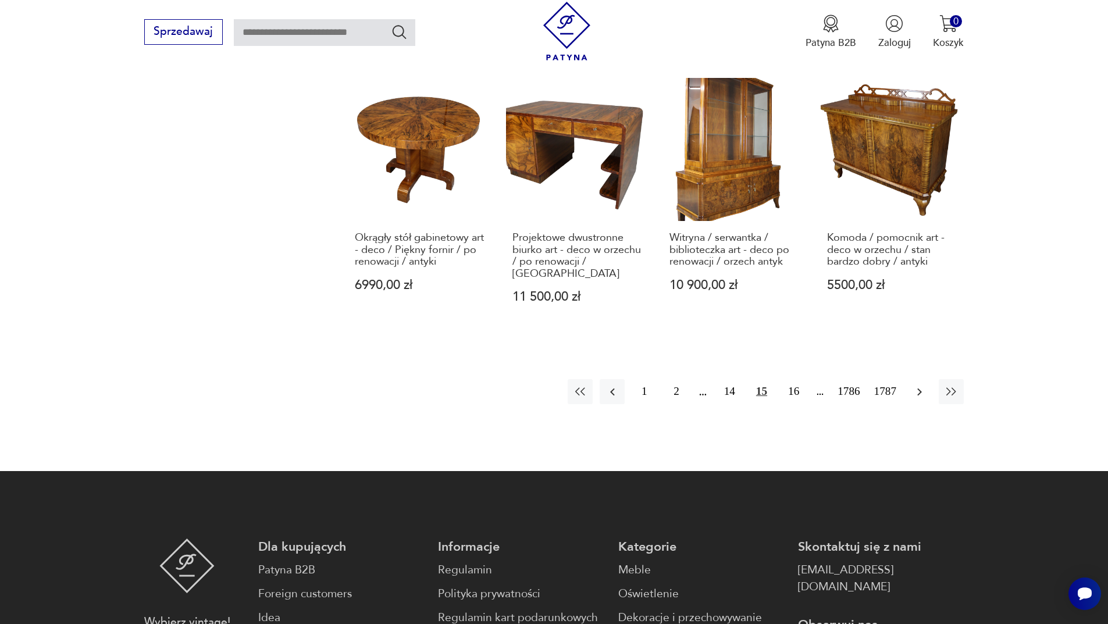
click at [912, 379] on button "button" at bounding box center [918, 391] width 25 height 25
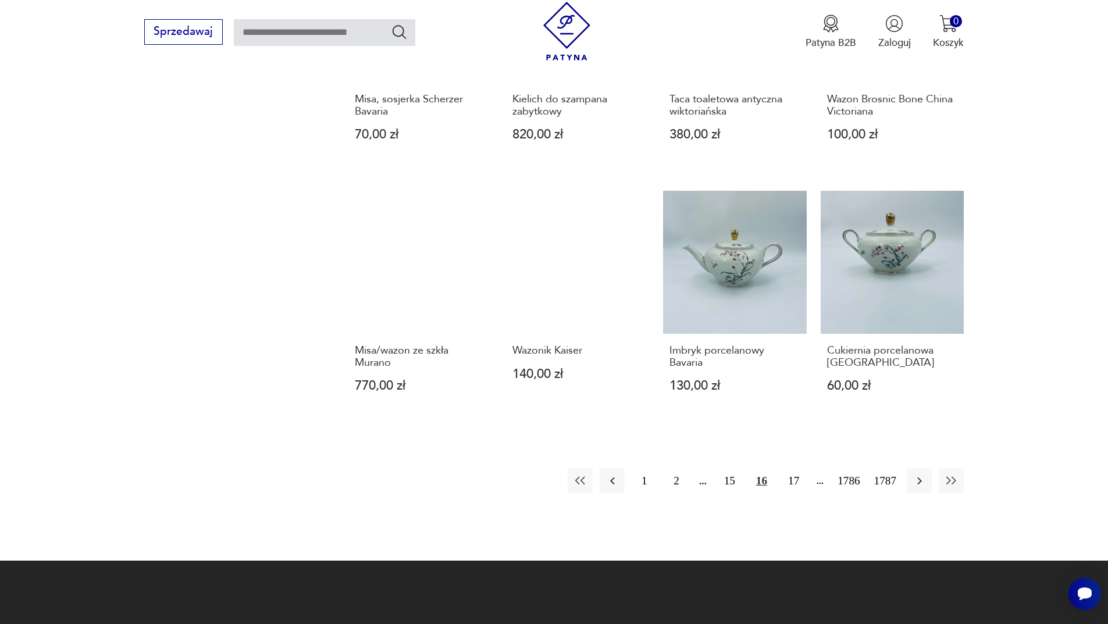
scroll to position [1127, 0]
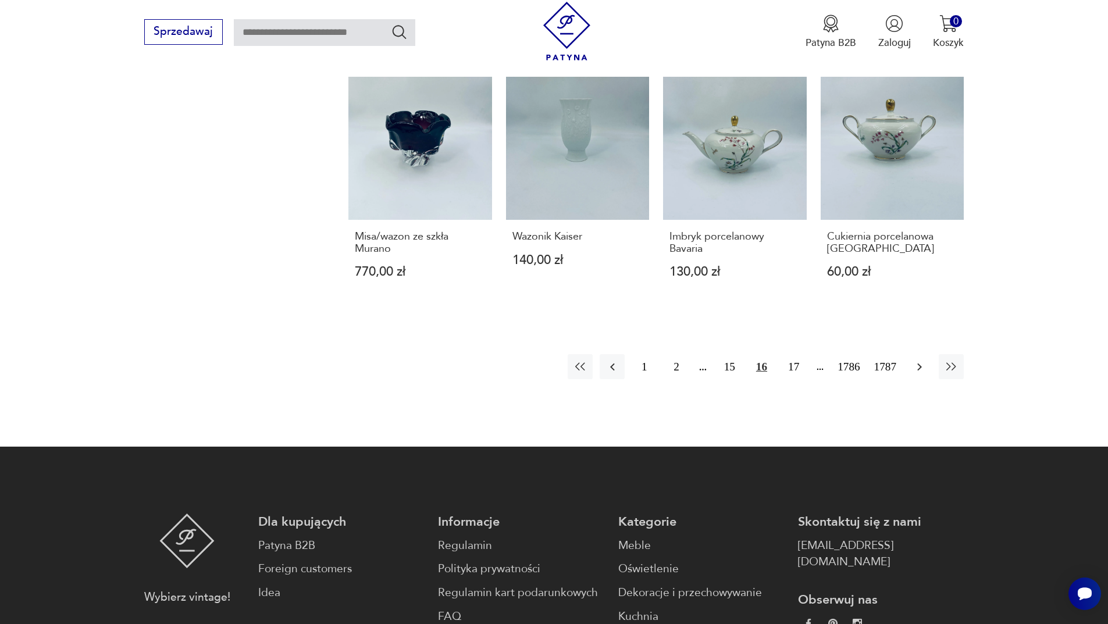
click at [924, 367] on icon "button" at bounding box center [919, 367] width 14 height 14
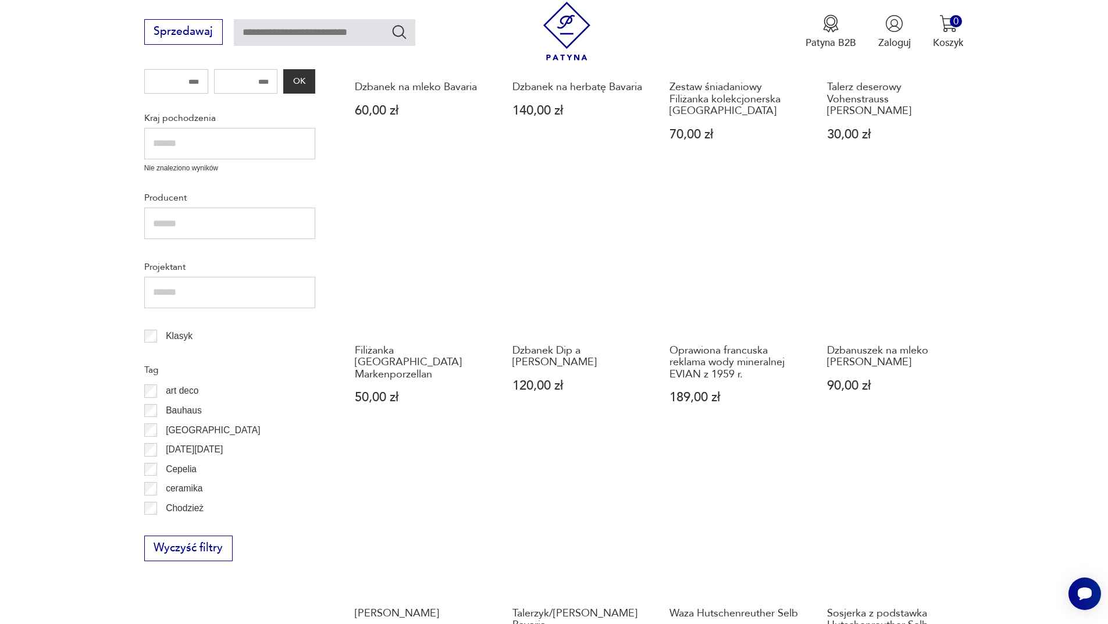
scroll to position [778, 0]
